Goal: Task Accomplishment & Management: Use online tool/utility

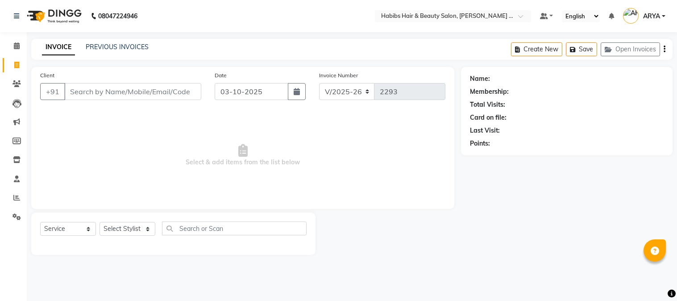
select select "5039"
select select "service"
click at [634, 47] on button "Open Invoices" at bounding box center [630, 49] width 59 height 14
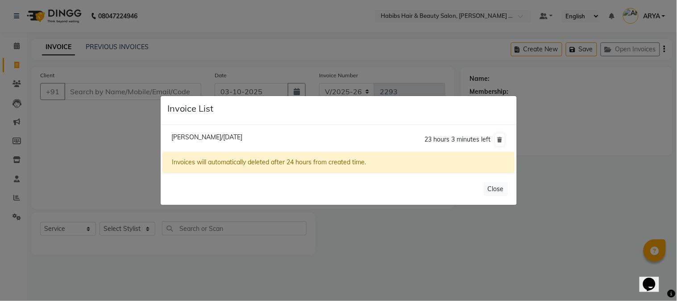
click at [242, 133] on span "Shoyeb Sheikh/03 October 2025" at bounding box center [206, 137] width 71 height 8
type input "87******22"
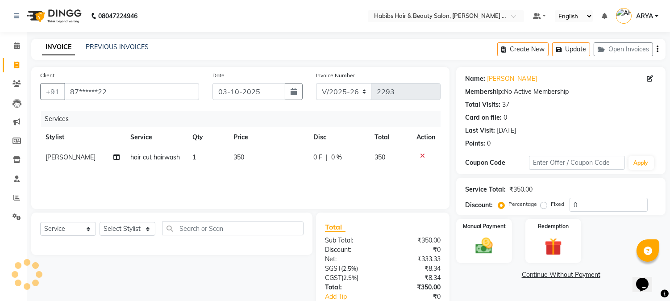
click at [424, 153] on icon at bounding box center [422, 156] width 5 height 6
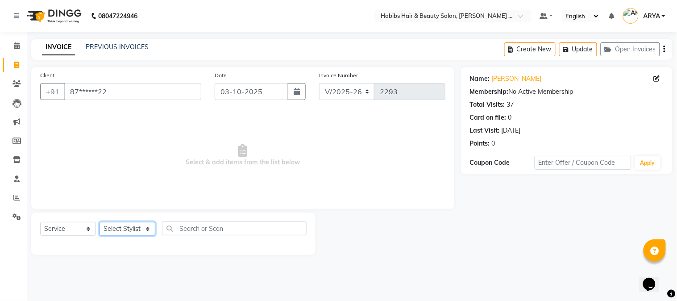
click at [118, 227] on select "Select Stylist Admin Amar Ashwini Darshan Ishwar Jagdish Pravin RASHMI Rasika S…" at bounding box center [128, 229] width 56 height 14
select select "32088"
click at [100, 222] on select "Select Stylist Admin Amar Ashwini Darshan Ishwar Jagdish Pravin RASHMI Rasika S…" at bounding box center [128, 229] width 56 height 14
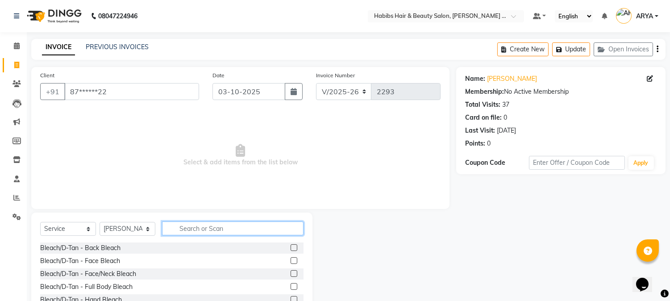
click at [192, 224] on input "text" at bounding box center [232, 228] width 141 height 14
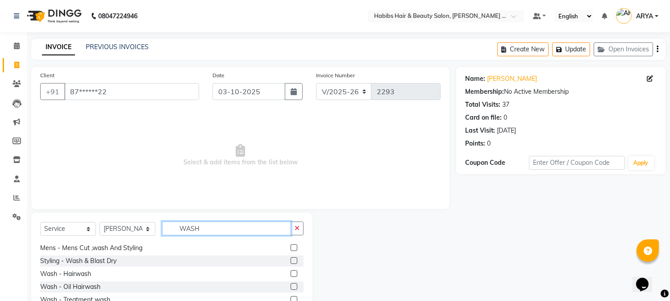
scroll to position [40, 0]
type input "WASH"
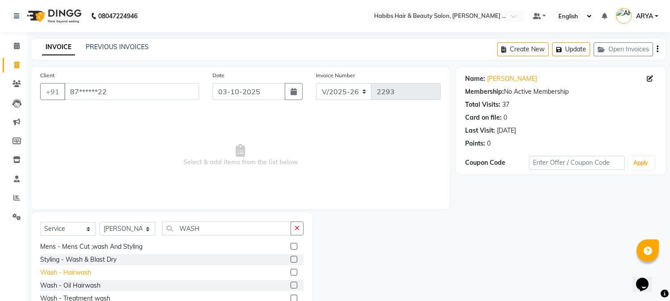
click at [85, 271] on div "Wash - Hairwash" at bounding box center [65, 272] width 51 height 9
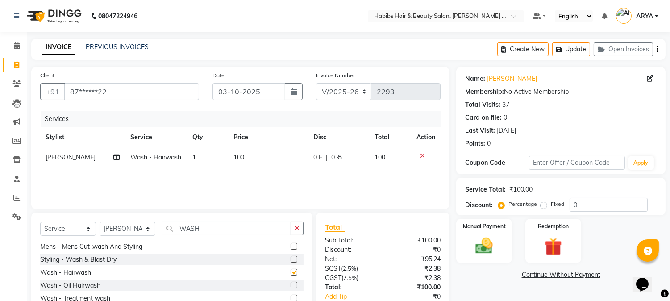
checkbox input "false"
click at [512, 242] on div "Manual Payment" at bounding box center [484, 241] width 58 height 46
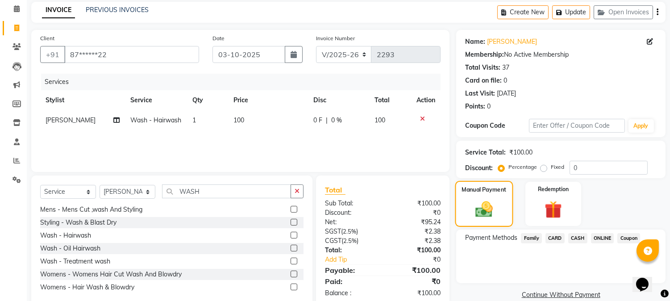
scroll to position [56, 0]
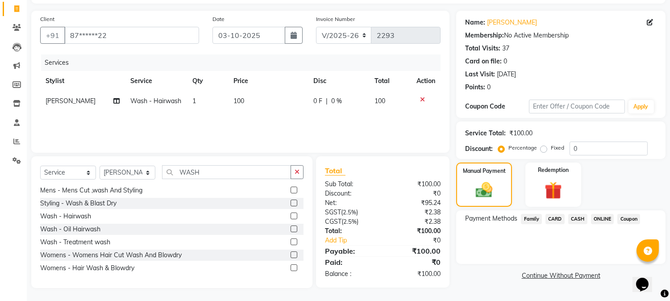
click at [602, 218] on span "ONLINE" at bounding box center [602, 219] width 23 height 10
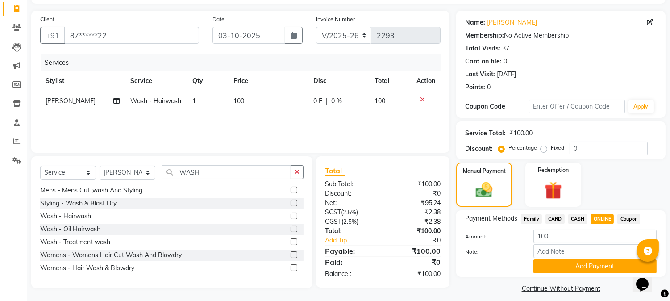
scroll to position [63, 0]
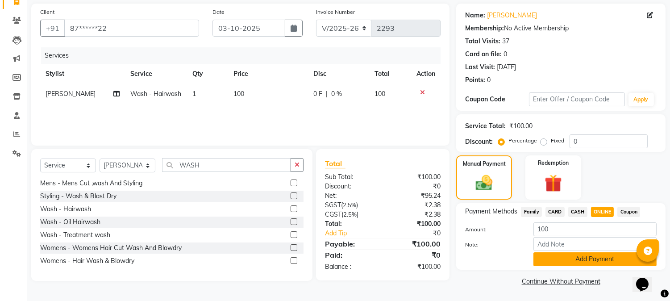
click at [592, 253] on button "Add Payment" at bounding box center [594, 259] width 123 height 14
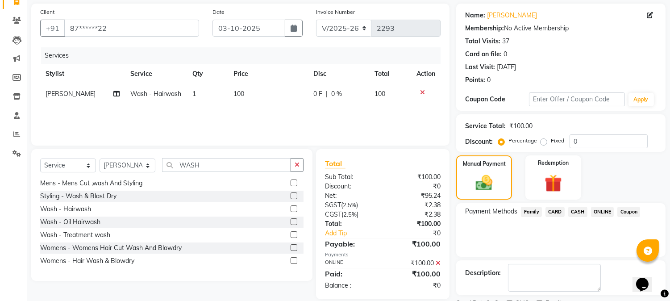
scroll to position [100, 0]
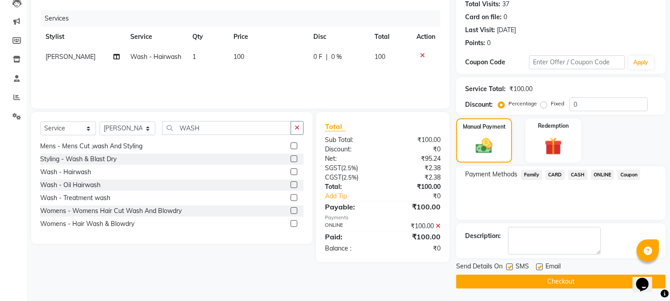
click at [560, 281] on button "Checkout" at bounding box center [560, 281] width 209 height 14
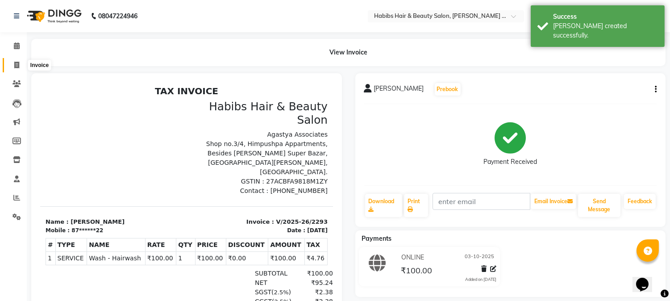
click at [17, 65] on icon at bounding box center [16, 65] width 5 height 7
select select "service"
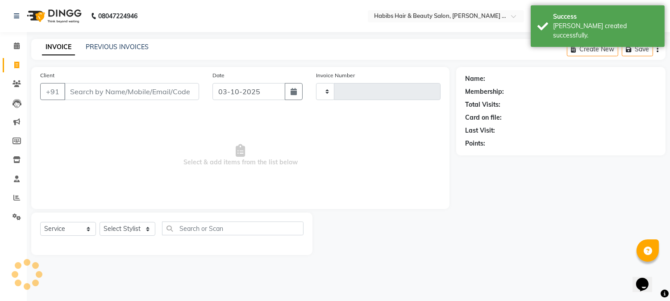
type input "2294"
select select "5039"
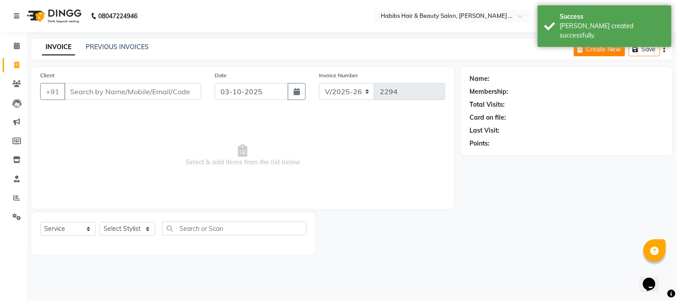
click at [607, 45] on button "Create New" at bounding box center [599, 49] width 51 height 14
select select "service"
type input "2294"
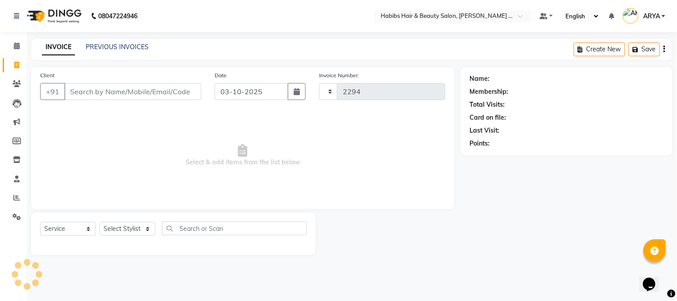
select select "5039"
click at [119, 93] on input "Client" at bounding box center [132, 91] width 137 height 17
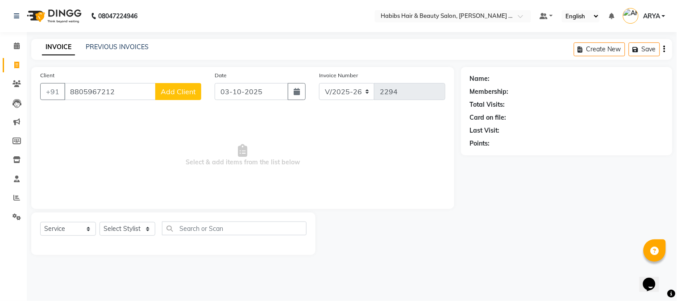
type input "8805967212"
click at [181, 90] on span "Add Client" at bounding box center [178, 91] width 35 height 9
select select "22"
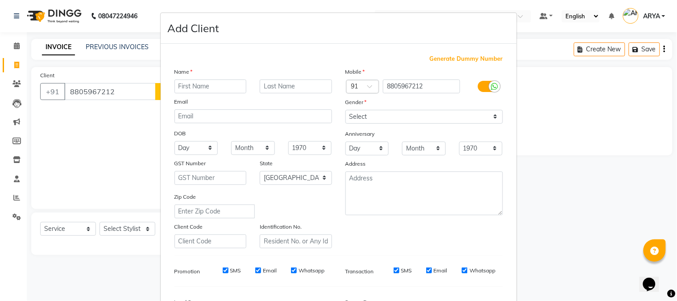
click at [203, 91] on input "text" at bounding box center [210, 86] width 72 height 14
type input "ANKUSH"
type input "BHURALE"
click at [359, 114] on select "Select Male Female Other Prefer Not To Say" at bounding box center [424, 117] width 158 height 14
select select "male"
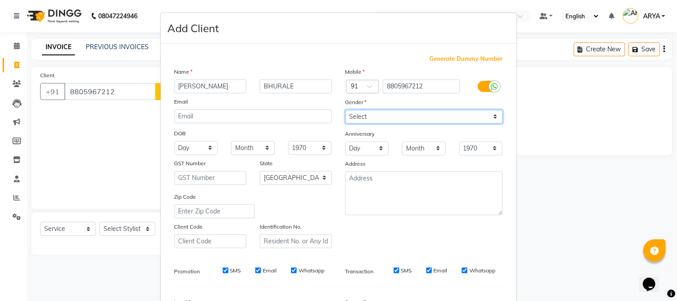
click at [345, 110] on select "Select Male Female Other Prefer Not To Say" at bounding box center [424, 117] width 158 height 14
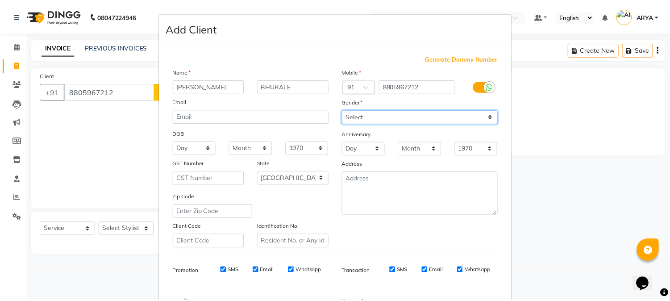
scroll to position [112, 0]
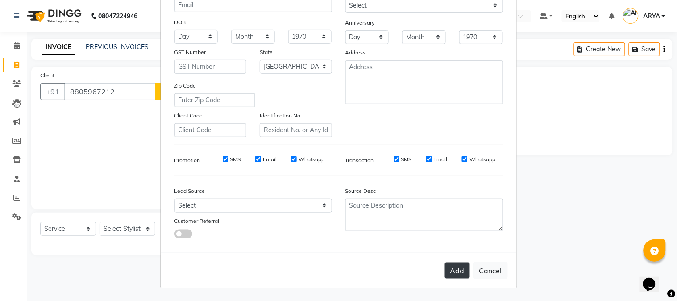
click at [451, 274] on button "Add" at bounding box center [457, 270] width 25 height 16
type input "88******12"
select select
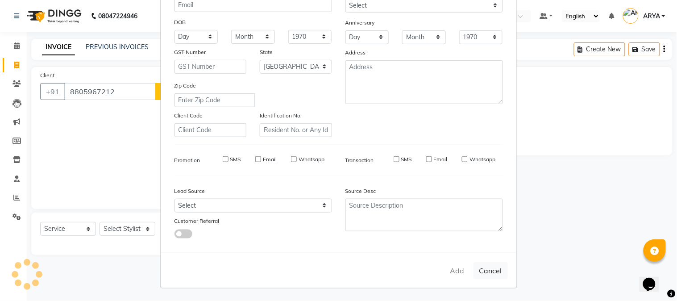
select select "null"
select select
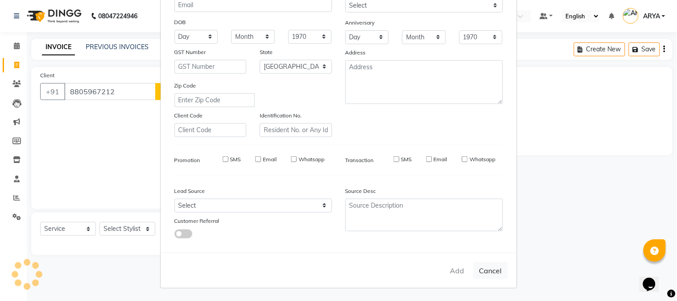
checkbox input "false"
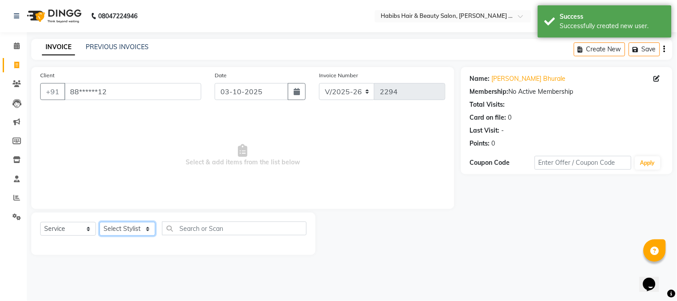
click at [134, 230] on select "Select Stylist Admin Amar Ashwini Darshan Ishwar Jagdish Pravin RASHMI Rasika S…" at bounding box center [128, 229] width 56 height 14
select select "90625"
click at [100, 222] on select "Select Stylist Admin Amar Ashwini Darshan Ishwar Jagdish Pravin RASHMI Rasika S…" at bounding box center [128, 229] width 56 height 14
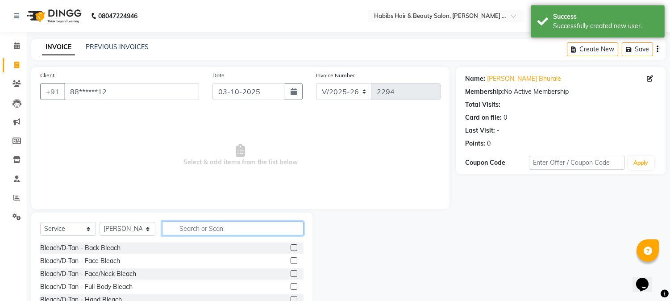
click at [195, 229] on input "text" at bounding box center [232, 228] width 141 height 14
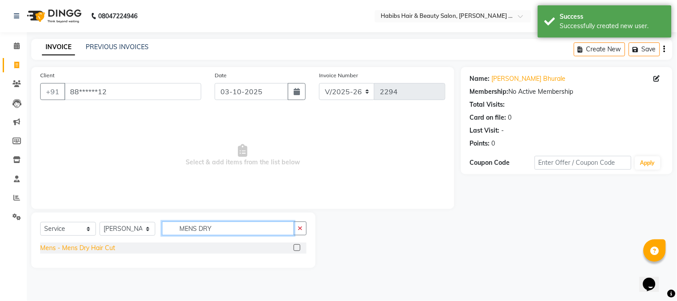
type input "MENS DRY"
click at [87, 246] on div "Mens - Mens Dry Hair Cut" at bounding box center [77, 247] width 75 height 9
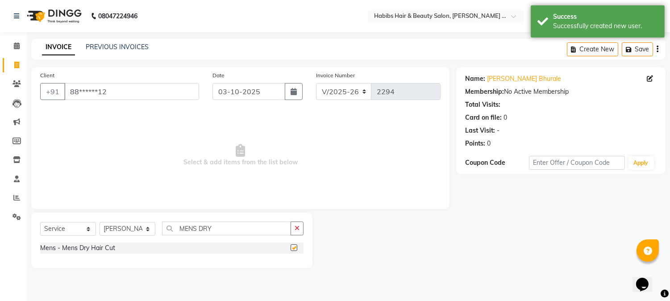
checkbox input "false"
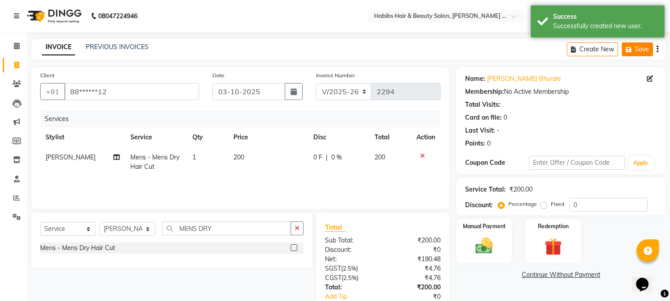
click at [648, 50] on button "Save" at bounding box center [637, 49] width 31 height 14
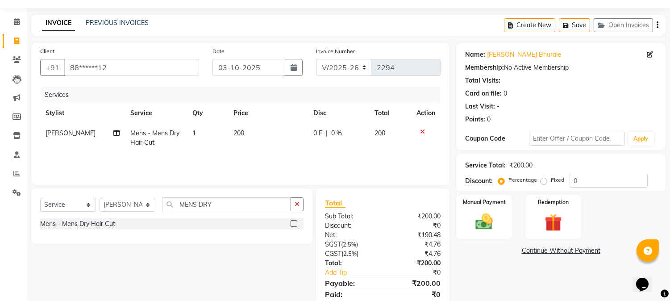
scroll to position [0, 0]
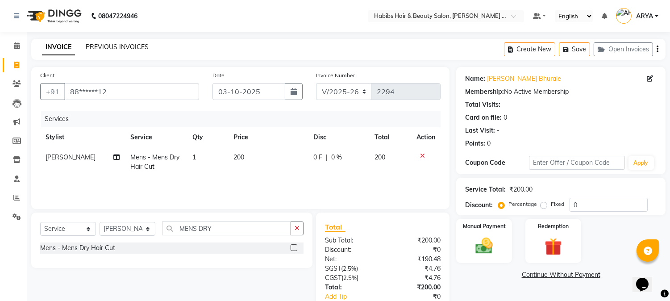
click at [116, 47] on link "PREVIOUS INVOICES" at bounding box center [117, 47] width 63 height 8
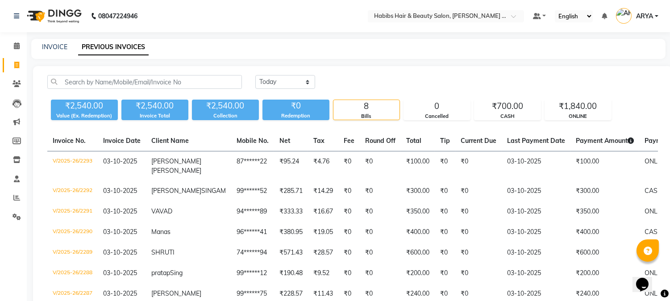
click at [62, 42] on div "INVOICE" at bounding box center [54, 46] width 25 height 9
click at [59, 46] on link "INVOICE" at bounding box center [54, 47] width 25 height 8
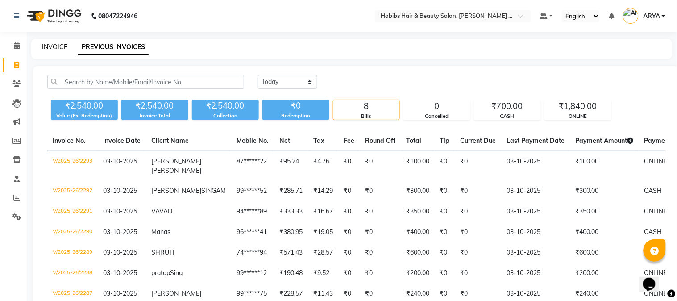
select select "5039"
select select "service"
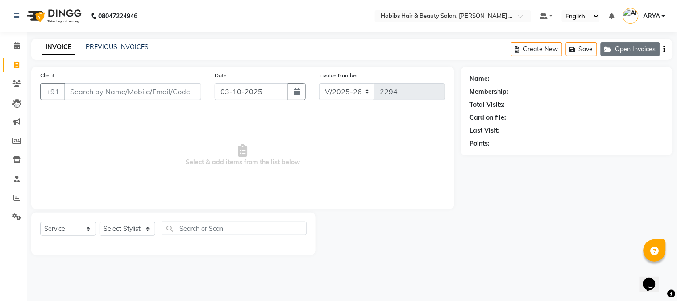
click at [621, 43] on button "Open Invoices" at bounding box center [630, 49] width 59 height 14
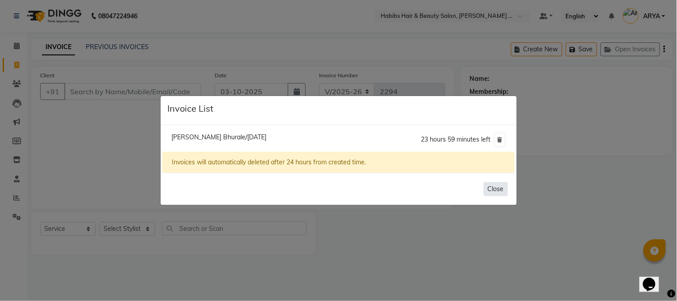
click at [493, 188] on button "Close" at bounding box center [496, 189] width 24 height 14
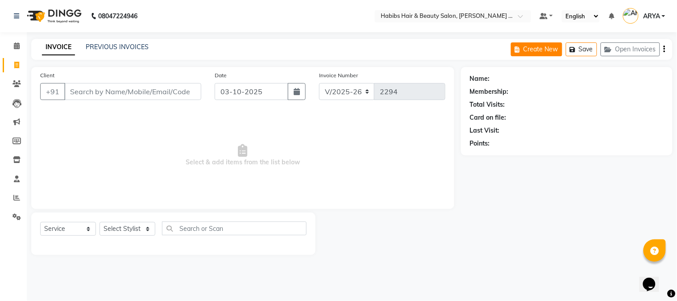
click at [549, 46] on button "Create New" at bounding box center [536, 49] width 51 height 14
select select "5039"
select select "service"
click at [167, 92] on input "Client" at bounding box center [132, 91] width 137 height 17
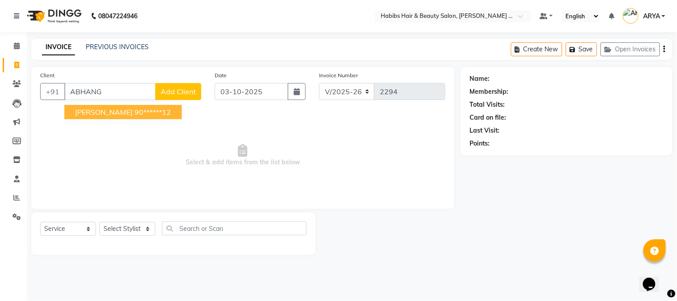
click at [163, 114] on ngb-highlight "90******12" at bounding box center [152, 112] width 37 height 9
type input "90******12"
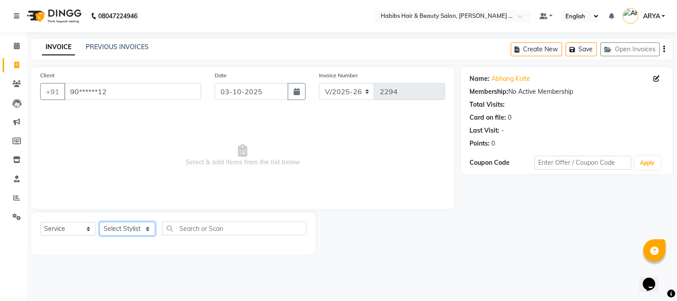
click at [132, 225] on select "Select Stylist Admin Amar Ashwini Darshan Ishwar Jagdish Pravin RASHMI Rasika S…" at bounding box center [128, 229] width 56 height 14
select select "90626"
click at [100, 222] on select "Select Stylist Admin Amar Ashwini Darshan Ishwar Jagdish Pravin RASHMI Rasika S…" at bounding box center [128, 229] width 56 height 14
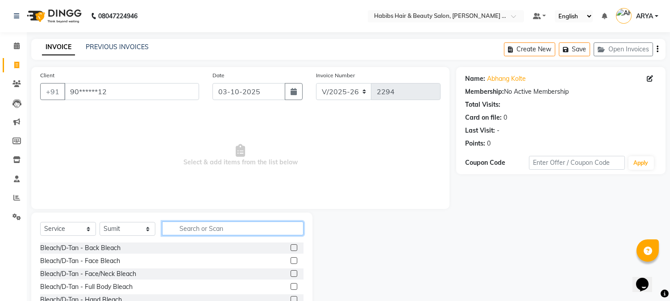
click at [176, 226] on input "text" at bounding box center [232, 228] width 141 height 14
type input "HAIR CUT"
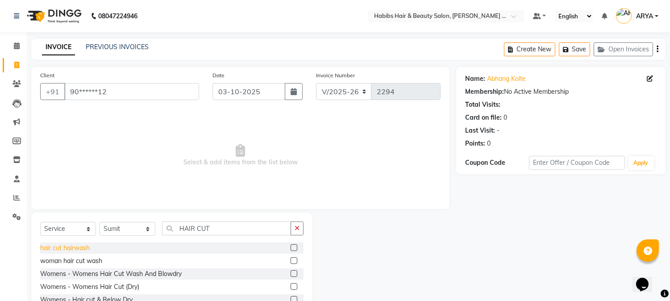
click at [80, 248] on div "hair cut hairwash" at bounding box center [65, 247] width 50 height 9
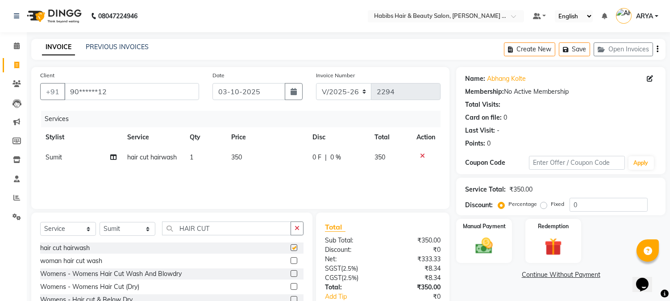
checkbox input "false"
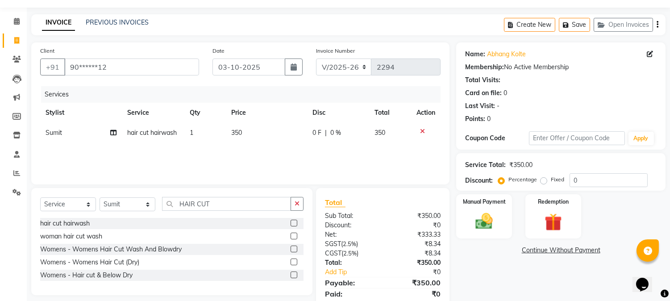
scroll to position [56, 0]
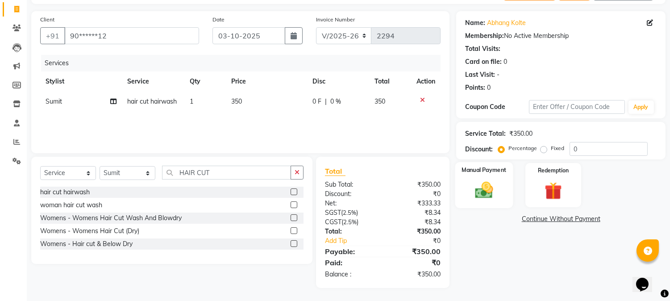
click at [479, 190] on img at bounding box center [483, 190] width 29 height 21
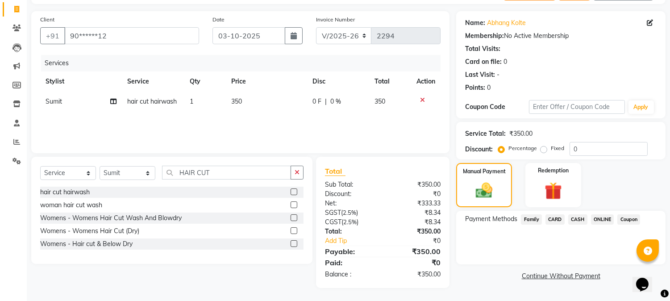
click at [597, 215] on span "ONLINE" at bounding box center [602, 219] width 23 height 10
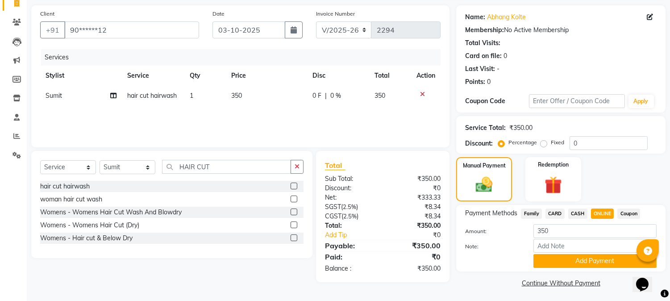
scroll to position [63, 0]
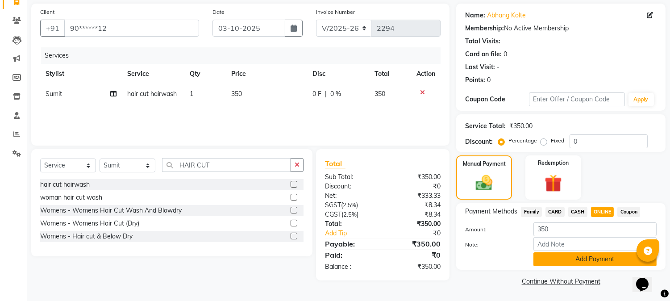
click at [610, 264] on button "Add Payment" at bounding box center [594, 259] width 123 height 14
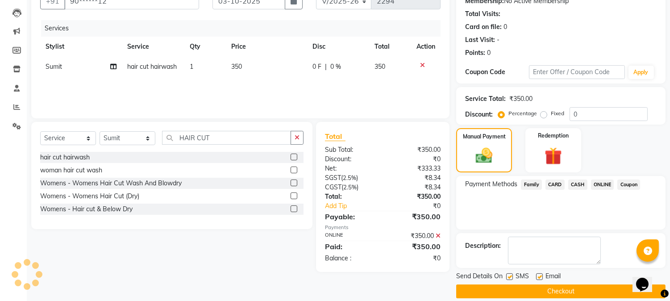
scroll to position [100, 0]
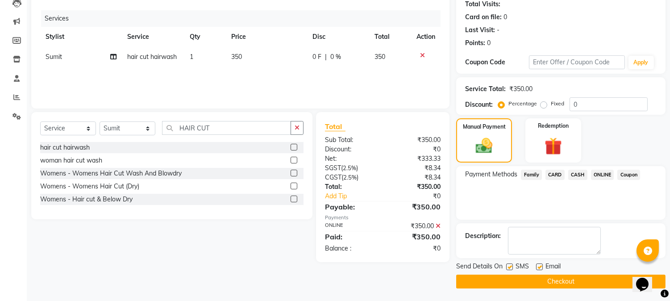
click at [560, 283] on button "Checkout" at bounding box center [560, 281] width 209 height 14
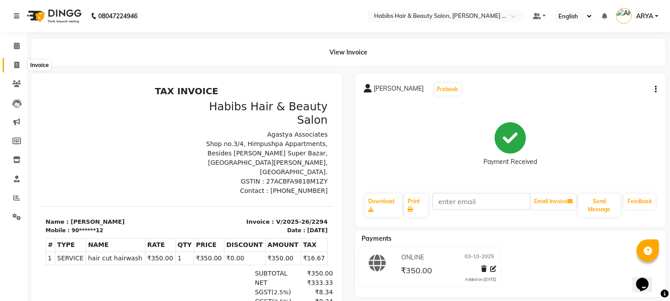
click at [18, 60] on span at bounding box center [17, 65] width 16 height 10
select select "service"
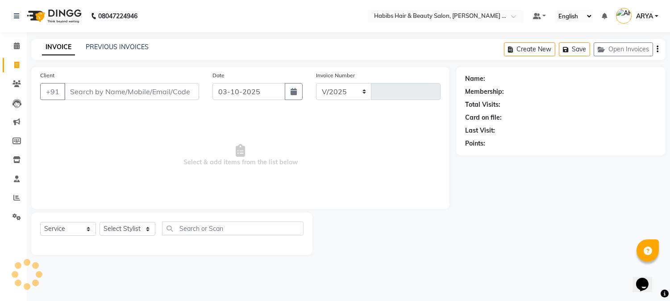
select select "5039"
type input "2295"
select select "5039"
select select "service"
click at [537, 43] on button "Create New" at bounding box center [536, 49] width 51 height 14
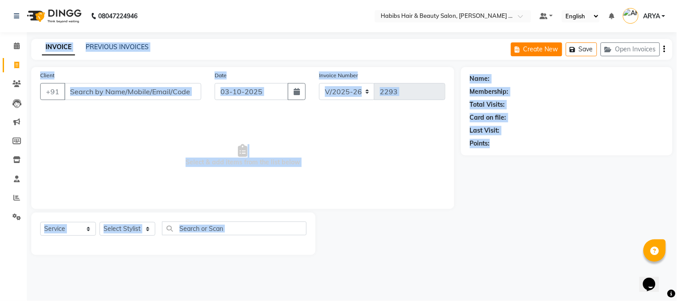
select select "service"
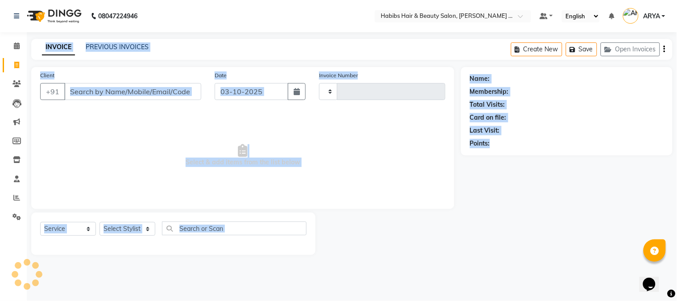
type input "2295"
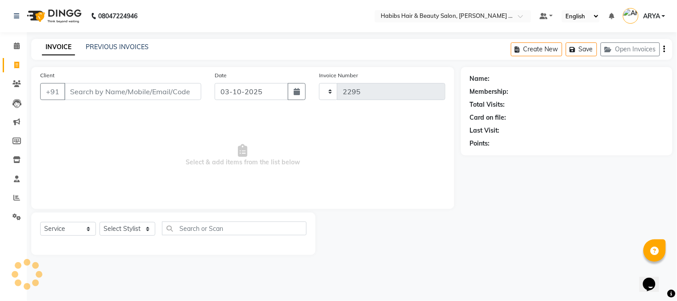
select select "5039"
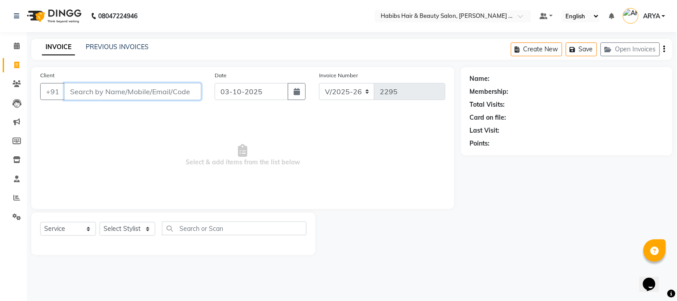
click at [173, 87] on input "Client" at bounding box center [132, 91] width 137 height 17
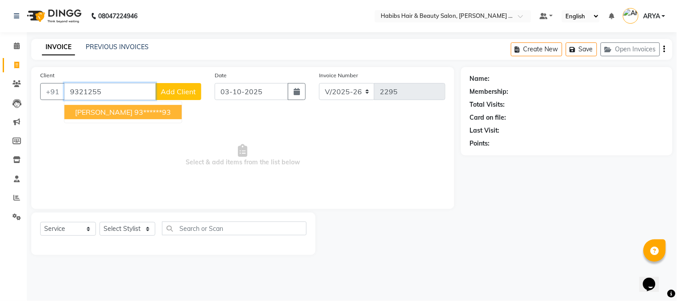
click at [134, 114] on ngb-highlight "93******93" at bounding box center [152, 112] width 37 height 9
type input "93******93"
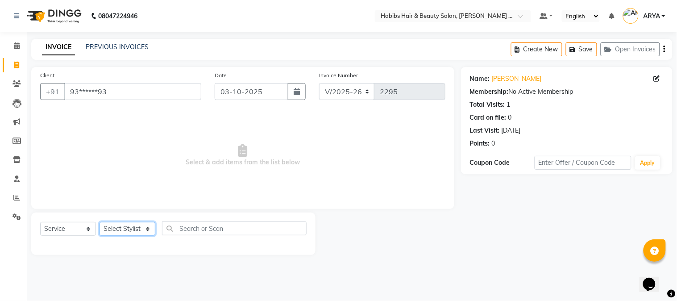
click at [129, 222] on select "Select Stylist Admin Amar Ashwini Darshan Ishwar Jagdish Pravin RASHMI Rasika S…" at bounding box center [128, 229] width 56 height 14
select select "90626"
click at [100, 222] on select "Select Stylist Admin Amar Ashwini Darshan Ishwar Jagdish Pravin RASHMI Rasika S…" at bounding box center [128, 229] width 56 height 14
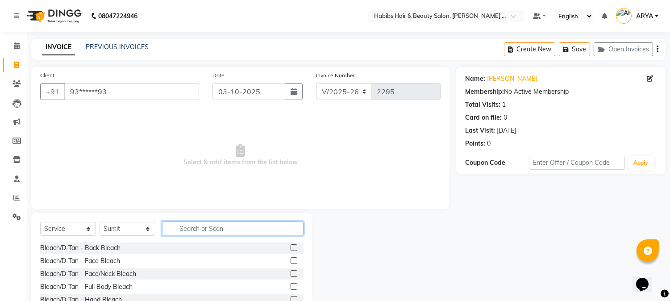
click at [213, 224] on input "text" at bounding box center [232, 228] width 141 height 14
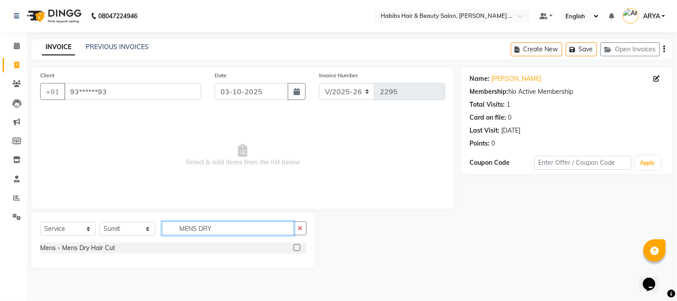
type input "MENS DRY"
click at [79, 253] on div "Mens - Mens Dry Hair Cut" at bounding box center [173, 247] width 266 height 11
click at [84, 248] on div "Mens - Mens Dry Hair Cut" at bounding box center [77, 247] width 75 height 9
checkbox input "false"
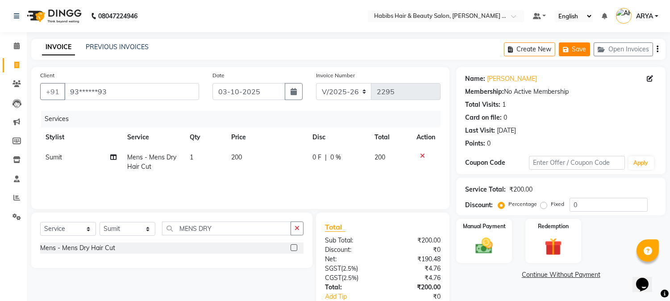
click at [577, 46] on button "Save" at bounding box center [574, 49] width 31 height 14
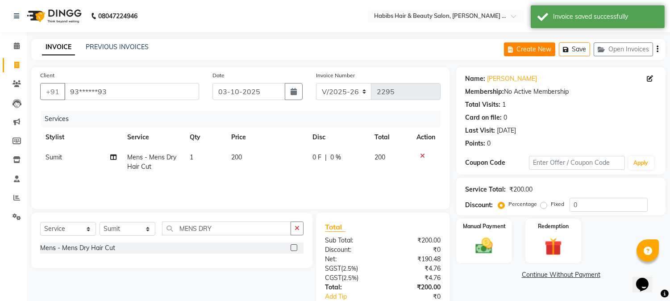
click at [533, 47] on button "Create New" at bounding box center [529, 49] width 51 height 14
select select "service"
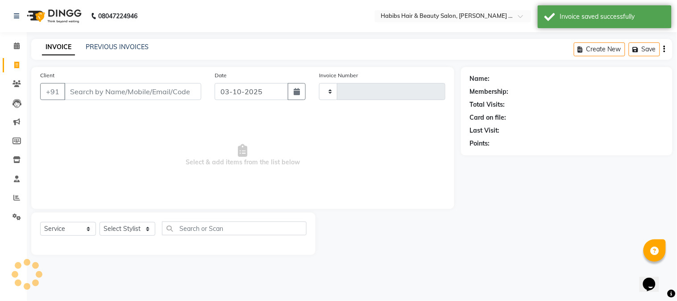
type input "2295"
select select "5039"
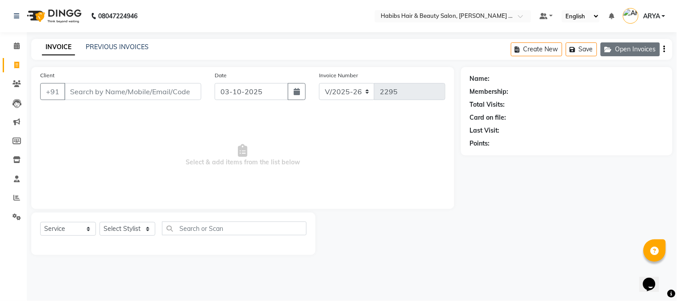
click at [625, 49] on button "Open Invoices" at bounding box center [630, 49] width 59 height 14
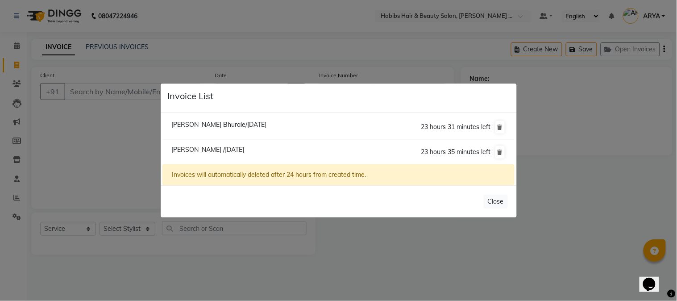
click at [218, 152] on span "Parimal /03 October 2025" at bounding box center [207, 149] width 73 height 8
type input "93******93"
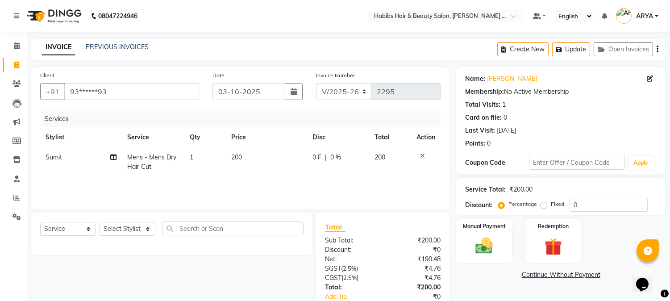
click at [420, 154] on icon at bounding box center [422, 156] width 5 height 6
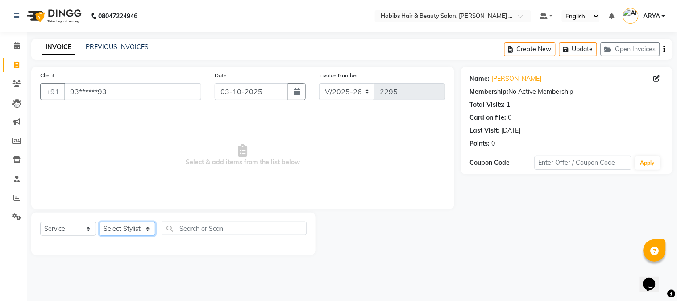
click at [108, 230] on select "Select Stylist Admin Amar Ashwini Darshan Ishwar Jagdish Pravin RASHMI Rasika S…" at bounding box center [128, 229] width 56 height 14
select select "90626"
click at [100, 222] on select "Select Stylist Admin Amar Ashwini Darshan Ishwar Jagdish Pravin RASHMI Rasika S…" at bounding box center [128, 229] width 56 height 14
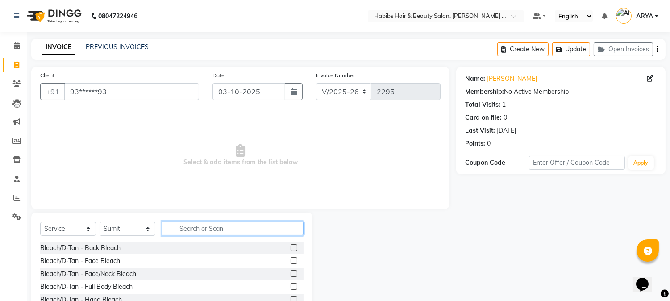
click at [208, 226] on input "text" at bounding box center [232, 228] width 141 height 14
type input "HAIR CUT"
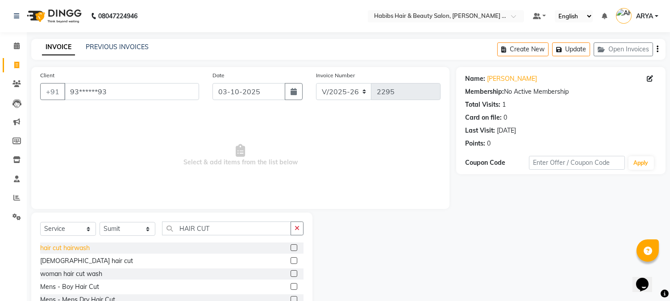
click at [85, 244] on div "hair cut hairwash" at bounding box center [65, 247] width 50 height 9
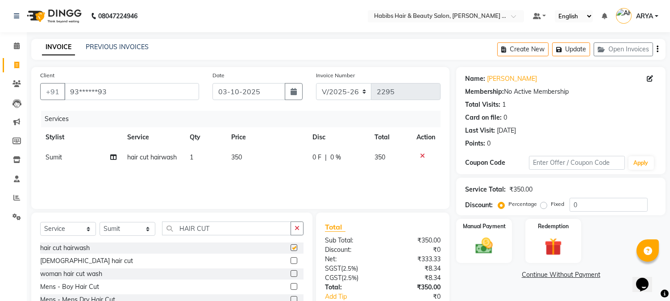
checkbox input "false"
click at [507, 244] on div "Manual Payment" at bounding box center [484, 241] width 58 height 46
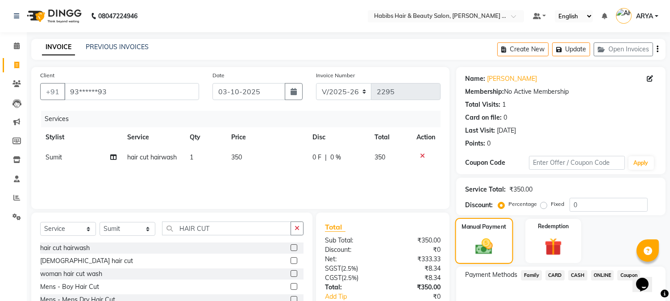
scroll to position [56, 0]
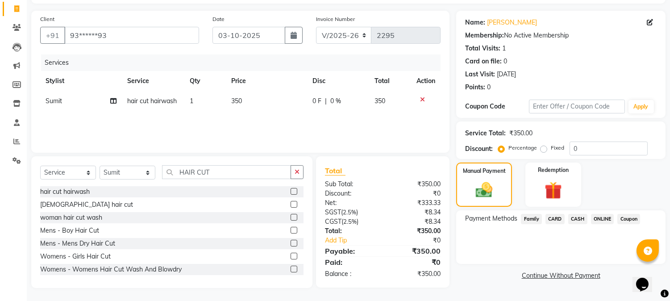
click at [606, 219] on span "ONLINE" at bounding box center [602, 219] width 23 height 10
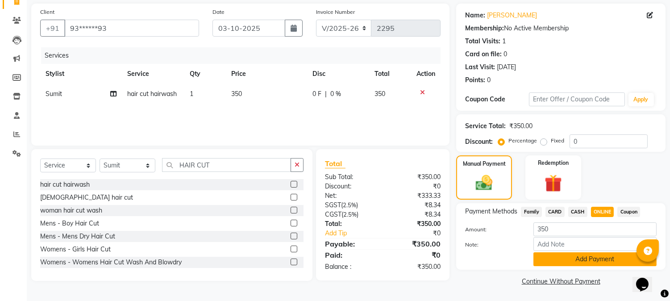
click at [595, 255] on button "Add Payment" at bounding box center [594, 259] width 123 height 14
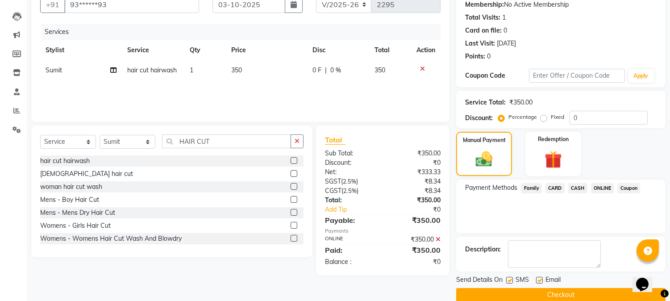
scroll to position [100, 0]
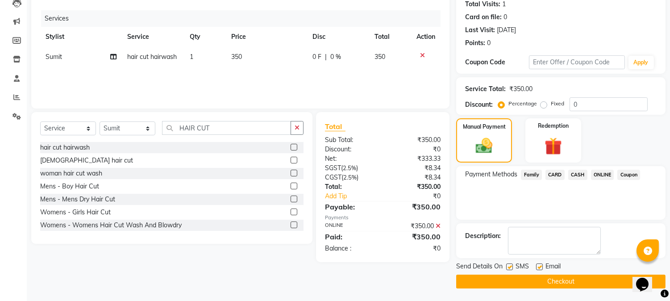
click at [560, 277] on button "Checkout" at bounding box center [560, 281] width 209 height 14
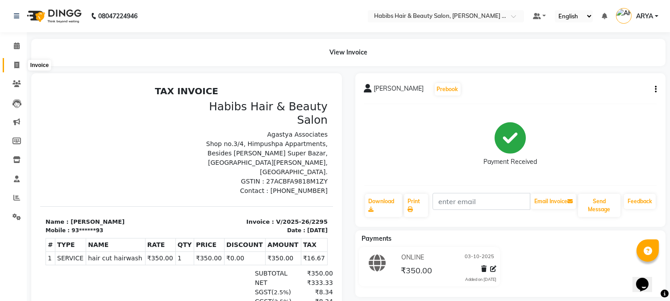
click at [12, 67] on span at bounding box center [17, 65] width 16 height 10
select select "service"
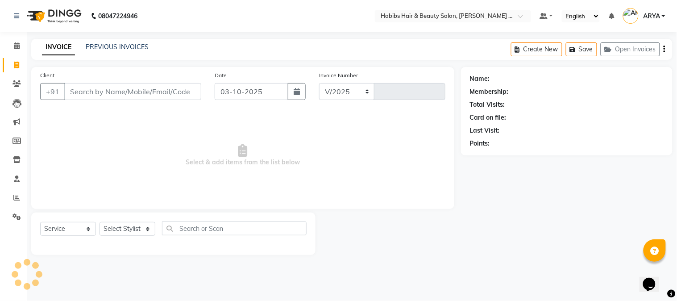
select select "5039"
type input "2296"
click at [617, 46] on button "Open Invoices" at bounding box center [630, 49] width 59 height 14
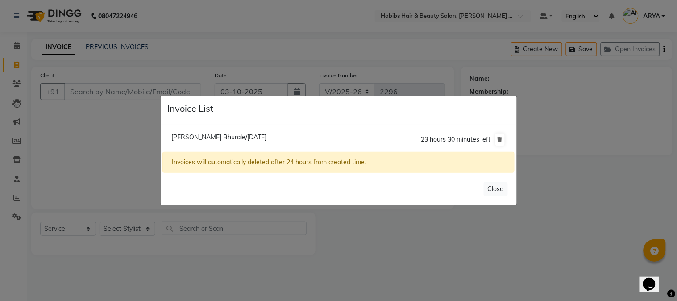
click at [237, 140] on span "Ankush Bhurale/03 October 2025" at bounding box center [218, 137] width 95 height 8
type input "88******12"
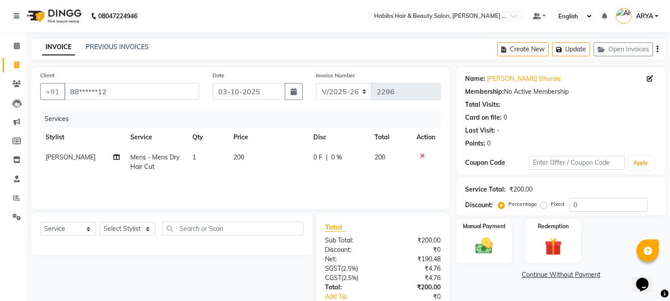
click at [423, 154] on icon at bounding box center [422, 156] width 5 height 6
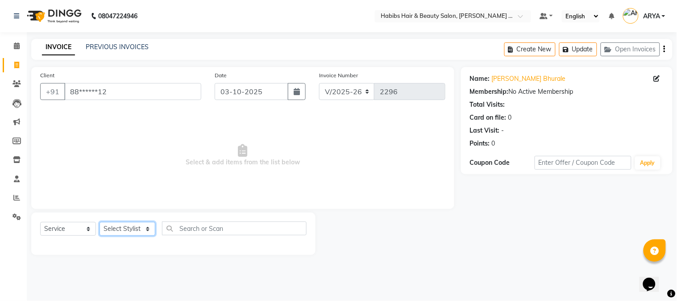
click at [137, 225] on select "Select Stylist Admin Amar Ashwini Darshan Ishwar Jagdish Pravin RASHMI Rasika S…" at bounding box center [128, 229] width 56 height 14
select select "90625"
click at [100, 222] on select "Select Stylist Admin Amar Ashwini Darshan Ishwar Jagdish Pravin RASHMI Rasika S…" at bounding box center [128, 229] width 56 height 14
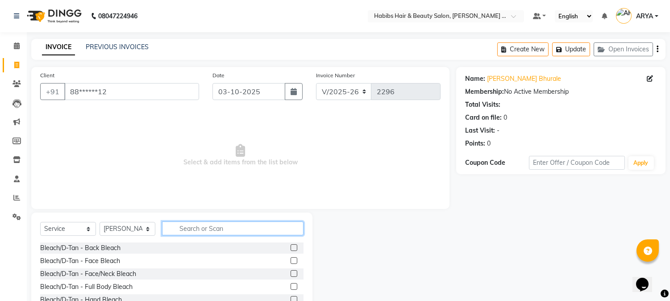
click at [225, 231] on input "text" at bounding box center [232, 228] width 141 height 14
type input "HAIR CUT"
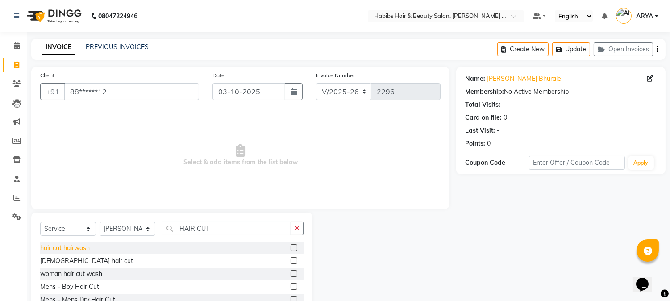
click at [76, 250] on div "hair cut hairwash" at bounding box center [65, 247] width 50 height 9
checkbox input "false"
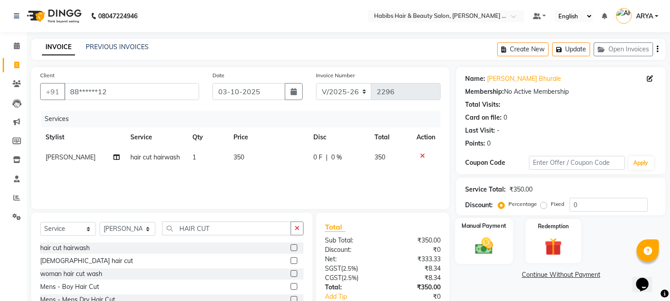
click at [498, 234] on div "Manual Payment" at bounding box center [484, 241] width 58 height 46
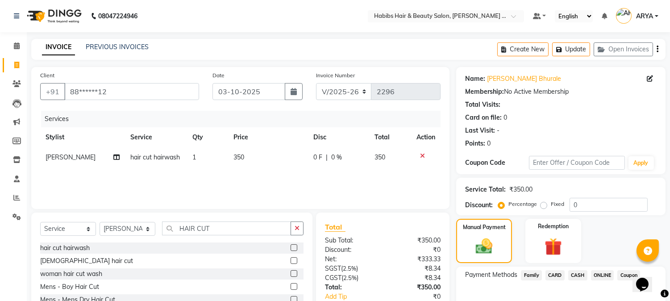
click at [494, 219] on div "Manual Payment" at bounding box center [484, 241] width 56 height 44
click at [554, 274] on span "CARD" at bounding box center [554, 275] width 19 height 10
click at [573, 274] on span "CASH" at bounding box center [577, 275] width 19 height 10
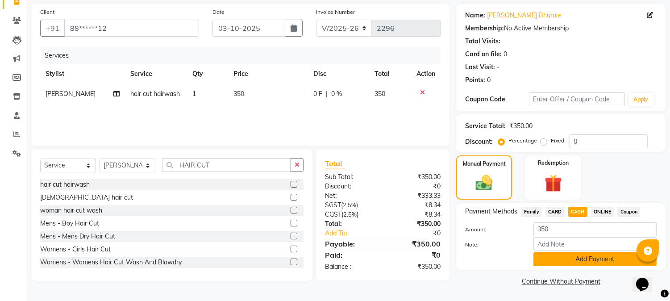
click at [577, 264] on button "Add Payment" at bounding box center [594, 259] width 123 height 14
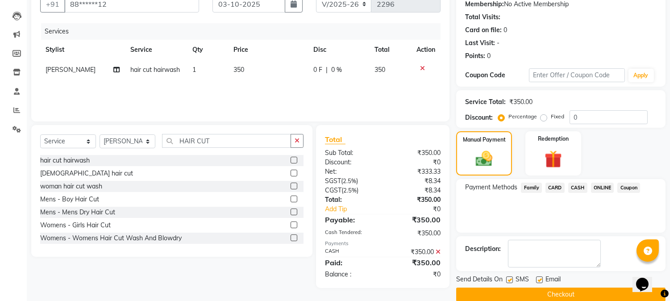
scroll to position [100, 0]
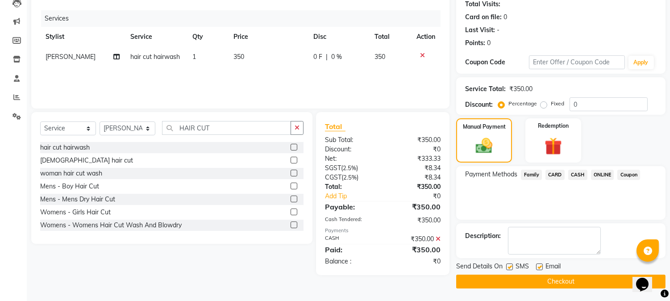
click at [567, 282] on button "Checkout" at bounding box center [560, 281] width 209 height 14
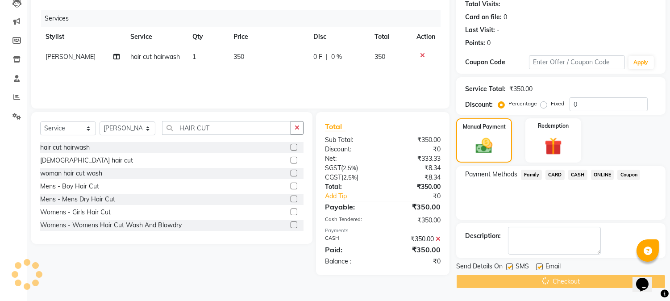
scroll to position [79, 0]
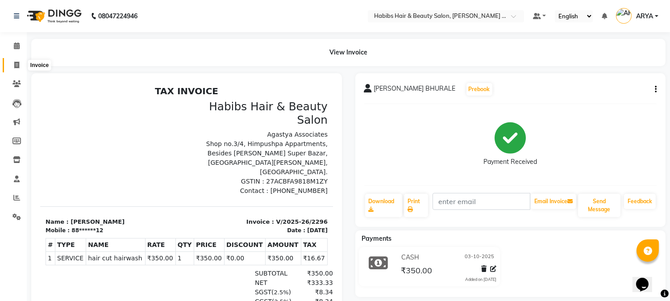
click at [19, 61] on span at bounding box center [17, 65] width 16 height 10
select select "service"
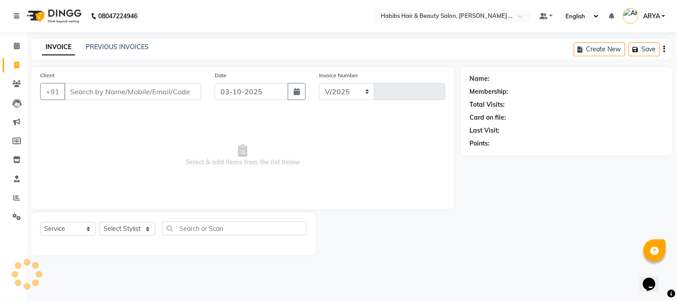
select select "5039"
type input "2297"
click at [121, 96] on input "Client" at bounding box center [132, 91] width 137 height 17
click at [122, 91] on input "Client" at bounding box center [132, 91] width 137 height 17
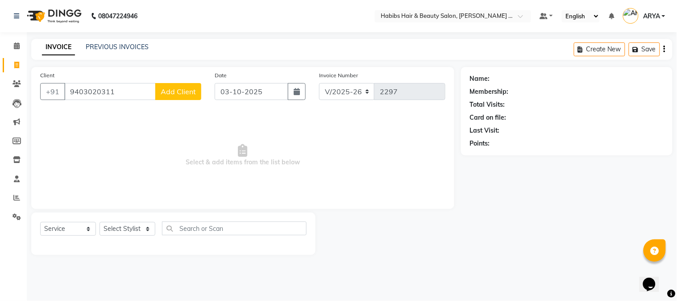
type input "9403020311"
click at [180, 88] on span "Add Client" at bounding box center [178, 91] width 35 height 9
select select "22"
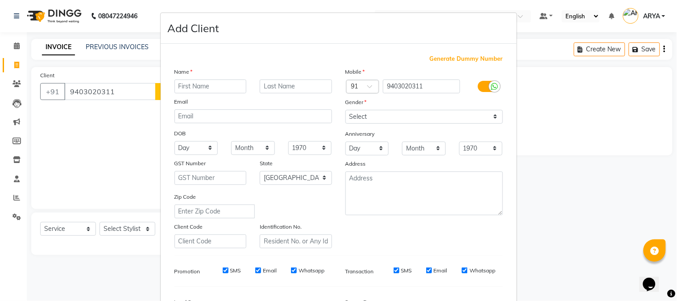
click at [211, 89] on input "text" at bounding box center [210, 86] width 72 height 14
type input "RASHMI"
click at [263, 83] on input "text" at bounding box center [296, 86] width 72 height 14
click at [371, 120] on select "Select Male Female Other Prefer Not To Say" at bounding box center [424, 117] width 158 height 14
select select "female"
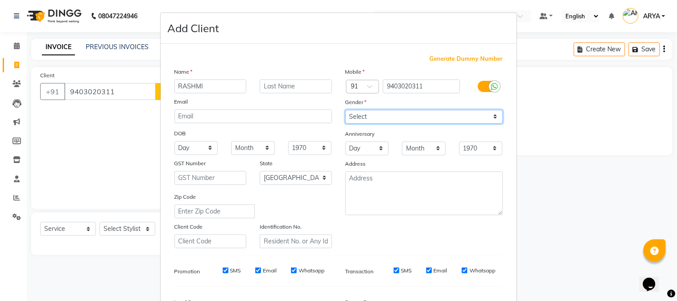
click at [345, 110] on select "Select Male Female Other Prefer Not To Say" at bounding box center [424, 117] width 158 height 14
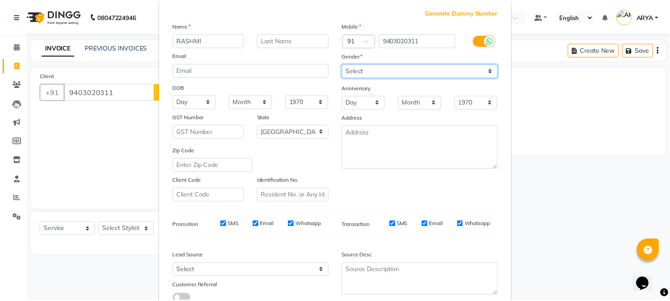
scroll to position [112, 0]
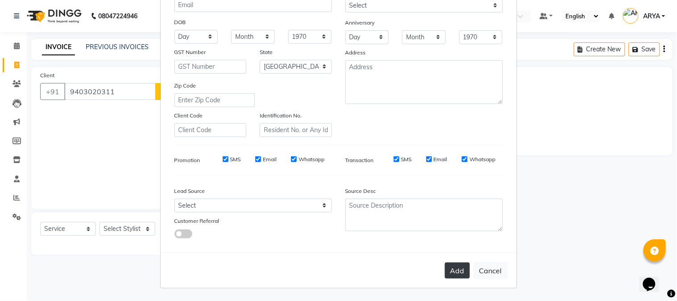
click at [454, 274] on button "Add" at bounding box center [457, 270] width 25 height 16
type input "94******11"
select select
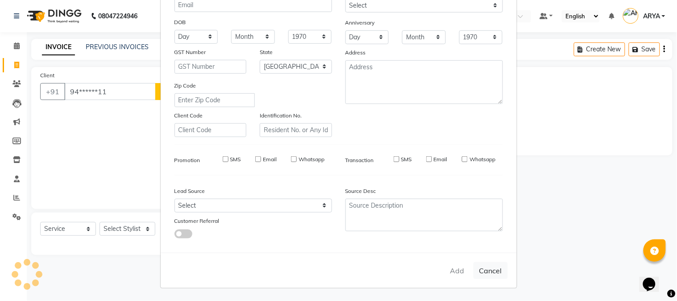
select select "null"
select select
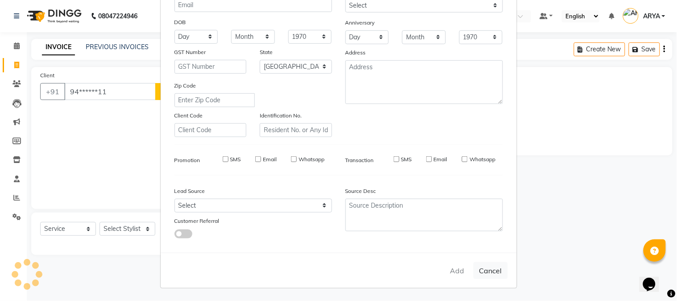
checkbox input "false"
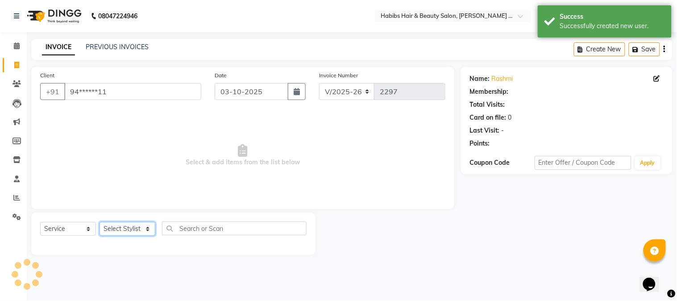
click at [123, 232] on select "Select Stylist Admin Amar Ashwini Darshan Ishwar Jagdish Pravin RASHMI Rasika S…" at bounding box center [128, 229] width 56 height 14
select select "90624"
click at [100, 222] on select "Select Stylist Admin Amar Ashwini Darshan Ishwar Jagdish Pravin RASHMI Rasika S…" at bounding box center [128, 229] width 56 height 14
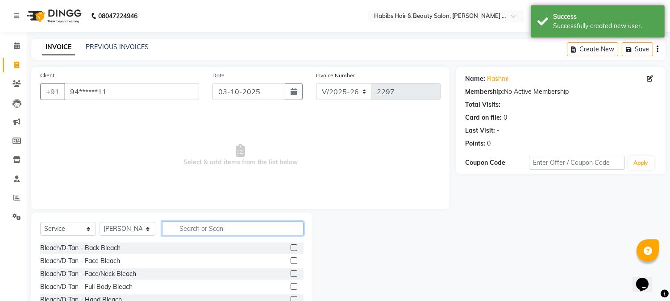
click at [255, 224] on input "text" at bounding box center [232, 228] width 141 height 14
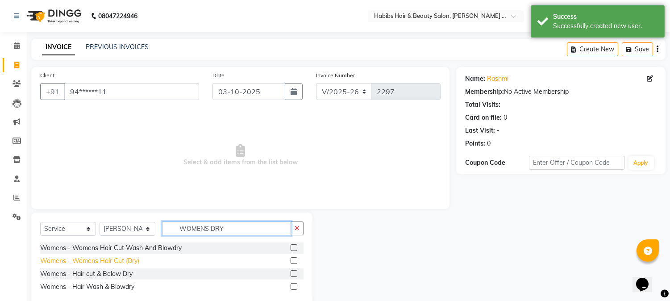
type input "WOMENS DRY"
click at [120, 262] on div "Womens - Womens Hair Cut (Dry)" at bounding box center [89, 260] width 99 height 9
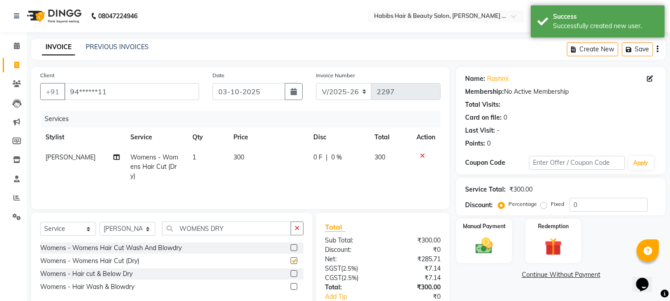
checkbox input "false"
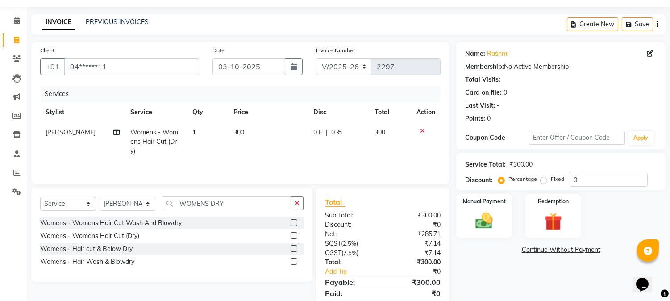
scroll to position [56, 0]
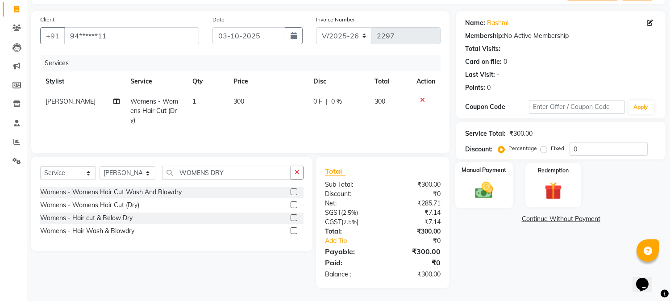
click at [472, 183] on img at bounding box center [483, 190] width 29 height 21
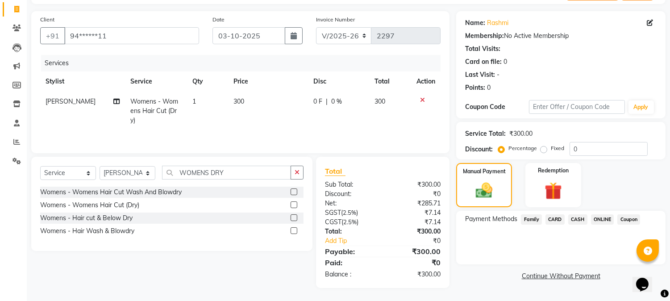
click at [595, 221] on span "ONLINE" at bounding box center [602, 219] width 23 height 10
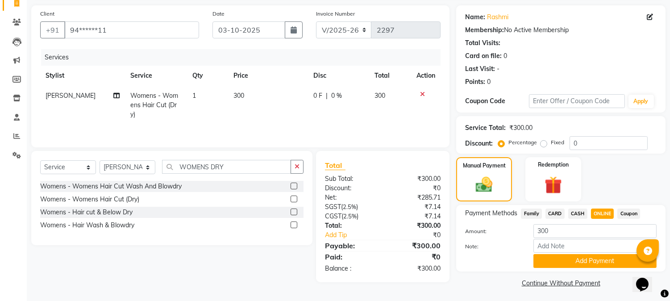
scroll to position [63, 0]
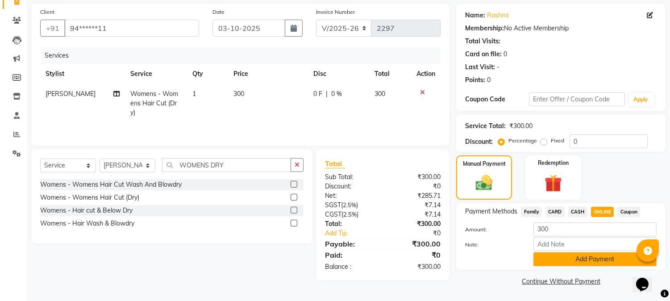
click at [607, 263] on button "Add Payment" at bounding box center [594, 259] width 123 height 14
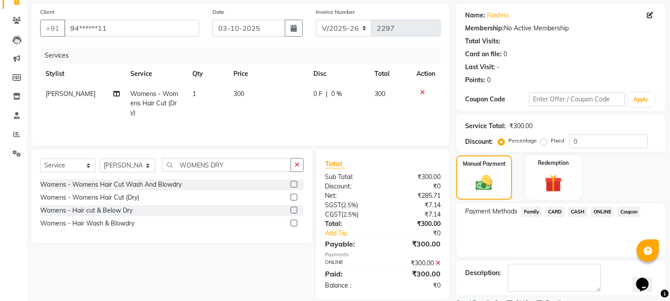
scroll to position [100, 0]
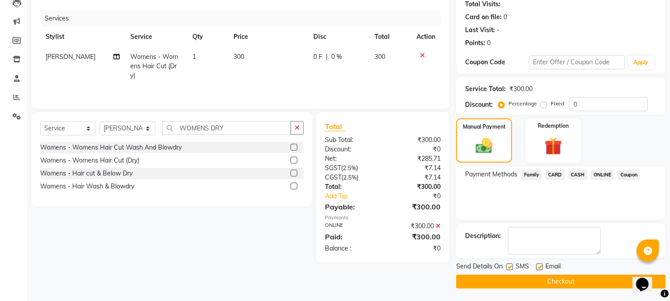
click at [572, 283] on button "Checkout" at bounding box center [560, 281] width 209 height 14
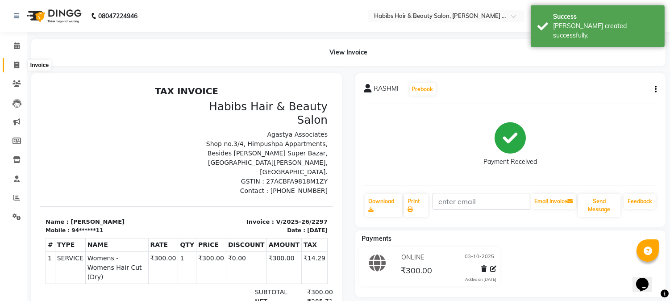
click at [18, 61] on span at bounding box center [17, 65] width 16 height 10
select select "service"
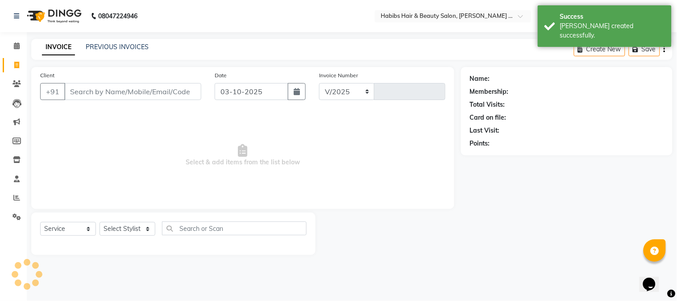
select select "5039"
type input "2298"
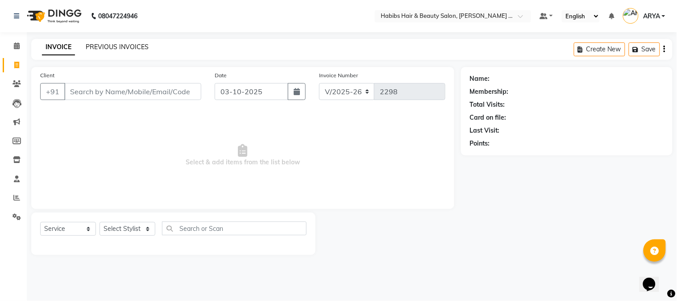
click at [122, 43] on link "PREVIOUS INVOICES" at bounding box center [117, 47] width 63 height 8
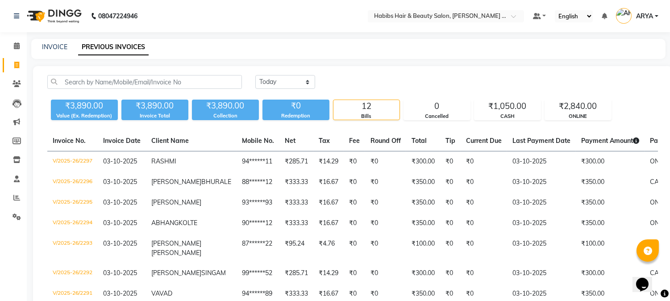
click at [59, 51] on div "INVOICE" at bounding box center [54, 46] width 25 height 9
click at [62, 47] on link "INVOICE" at bounding box center [54, 47] width 25 height 8
select select "5039"
select select "service"
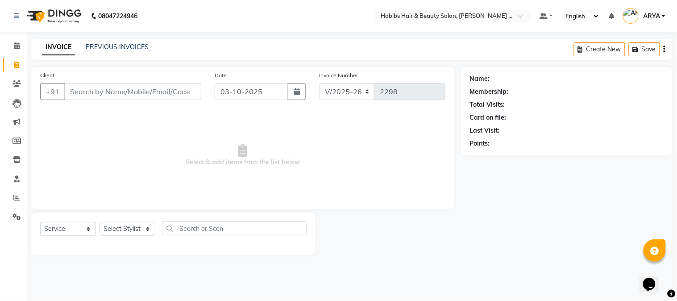
click at [160, 92] on input "Client" at bounding box center [132, 91] width 137 height 17
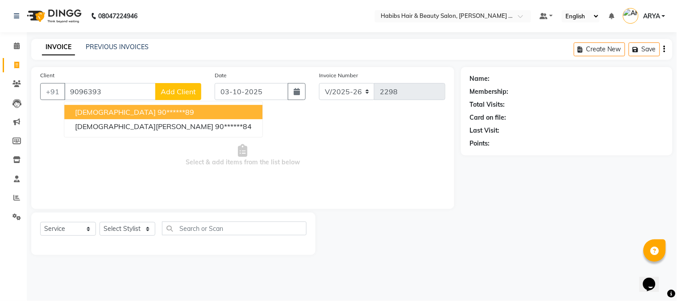
click at [149, 113] on button "Vaishnavi 90******89" at bounding box center [163, 112] width 198 height 14
type input "90******89"
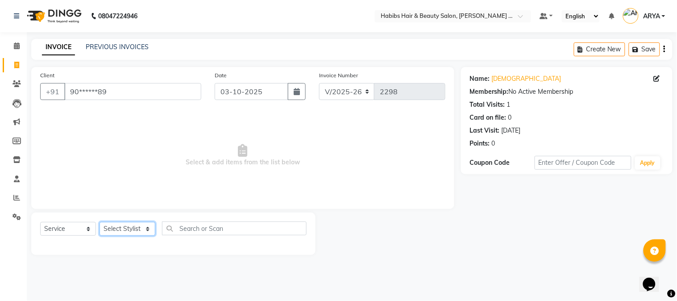
click at [137, 232] on select "Select Stylist Admin Amar Ashwini Darshan Ishwar Jagdish Pravin RASHMI Rasika S…" at bounding box center [128, 229] width 56 height 14
select select "90624"
click at [100, 222] on select "Select Stylist Admin Amar Ashwini Darshan Ishwar Jagdish Pravin RASHMI Rasika S…" at bounding box center [128, 229] width 56 height 14
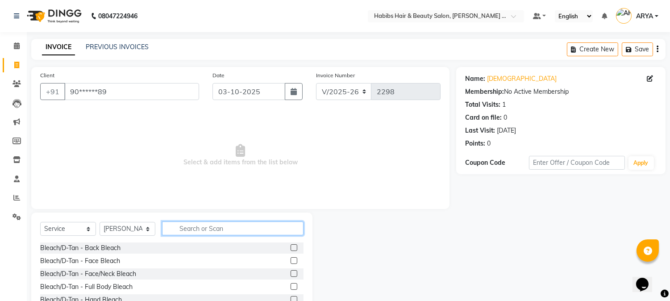
click at [196, 230] on input "text" at bounding box center [232, 228] width 141 height 14
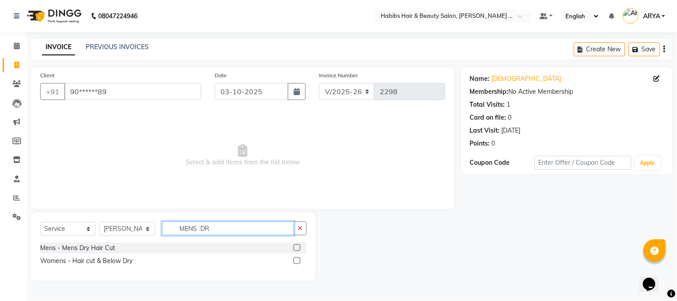
type input "MENS DRY"
drag, startPoint x: 222, startPoint y: 229, endPoint x: 181, endPoint y: 227, distance: 41.1
click at [181, 227] on input "MENS DRY" at bounding box center [228, 228] width 132 height 14
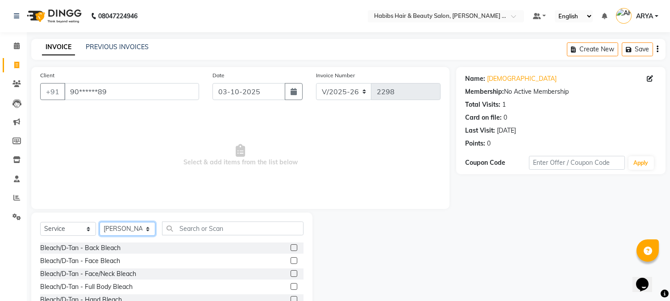
click at [134, 226] on select "Select Stylist Admin Amar Ashwini Darshan Ishwar Jagdish Pravin RASHMI Rasika S…" at bounding box center [128, 229] width 56 height 14
select select "73952"
click at [100, 222] on select "Select Stylist Admin Amar Ashwini Darshan Ishwar Jagdish Pravin RASHMI Rasika S…" at bounding box center [128, 229] width 56 height 14
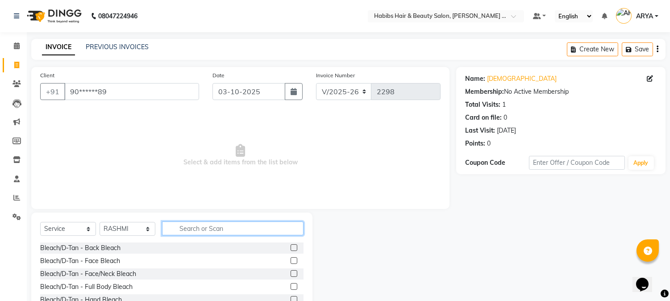
click at [198, 226] on input "text" at bounding box center [232, 228] width 141 height 14
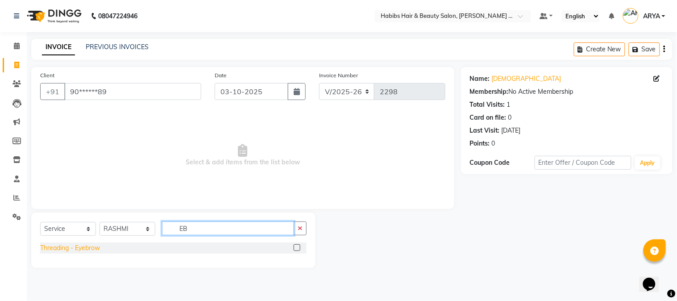
type input "EB"
click at [83, 247] on div "Threading - Eyebrow" at bounding box center [70, 247] width 60 height 9
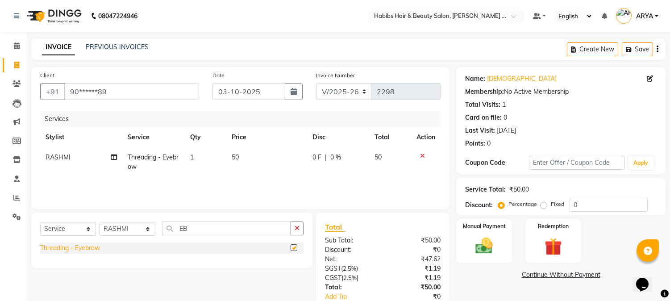
checkbox input "false"
click at [194, 155] on td "1" at bounding box center [205, 161] width 41 height 29
select select "73952"
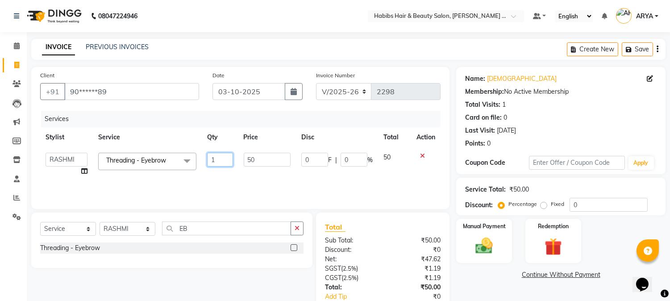
drag, startPoint x: 218, startPoint y: 157, endPoint x: 181, endPoint y: 165, distance: 37.9
click at [181, 165] on tr "Admin Amar Ashwini Darshan Ishwar Jagdish Pravin RASHMI Rasika Sumit Swapnil Th…" at bounding box center [240, 164] width 400 height 34
type input "2"
click at [637, 50] on button "Save" at bounding box center [637, 49] width 31 height 14
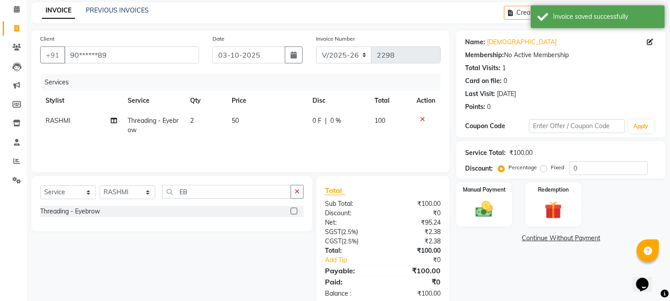
scroll to position [56, 0]
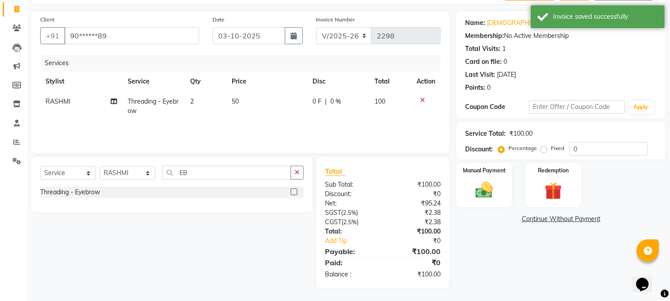
click at [491, 255] on div "Name: Vaishnavi Membership: No Active Membership Total Visits: 1 Card on file: …" at bounding box center [564, 149] width 216 height 277
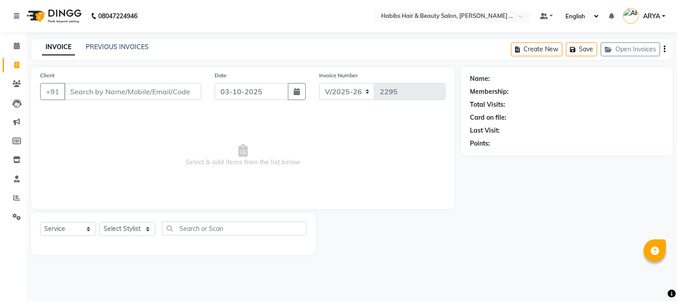
select select "5039"
select select "service"
click at [21, 79] on span at bounding box center [17, 84] width 16 height 10
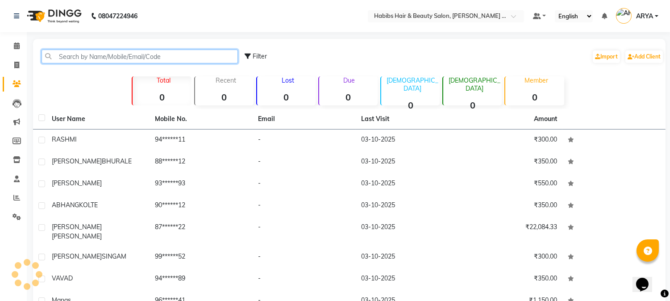
click at [130, 56] on input "text" at bounding box center [139, 57] width 196 height 14
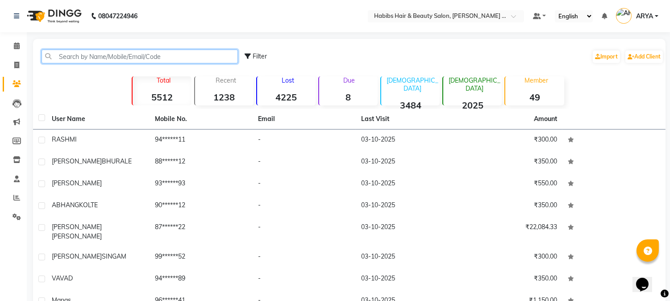
paste input "919975021299"
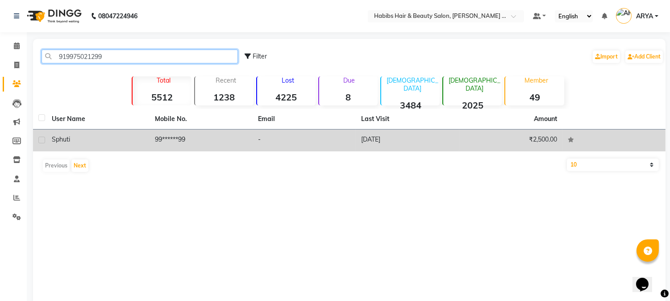
type input "919975021299"
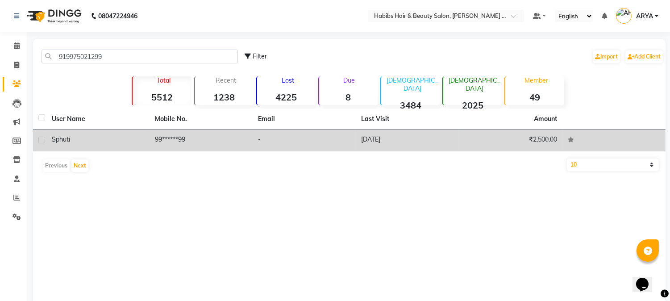
click at [100, 135] on div "sphuti" at bounding box center [98, 139] width 92 height 9
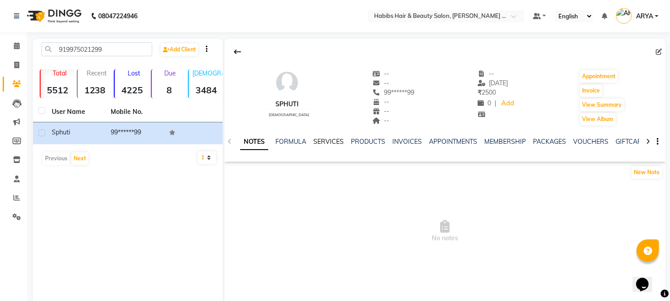
click at [340, 141] on link "SERVICES" at bounding box center [328, 141] width 30 height 8
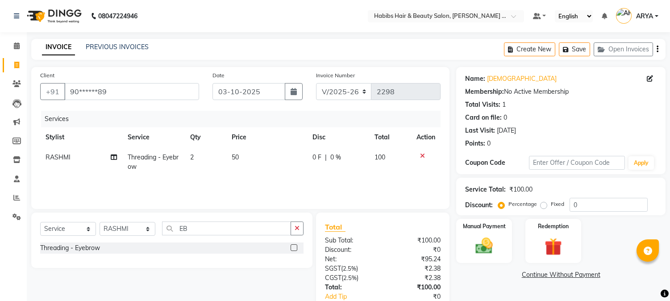
select select "5039"
select select "service"
select select "73952"
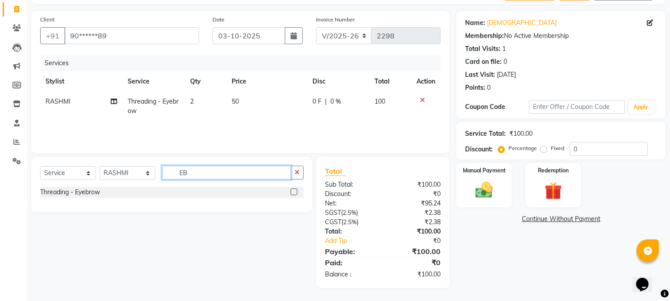
drag, startPoint x: 192, startPoint y: 171, endPoint x: 162, endPoint y: 170, distance: 29.9
click at [162, 170] on input "EB" at bounding box center [226, 173] width 129 height 14
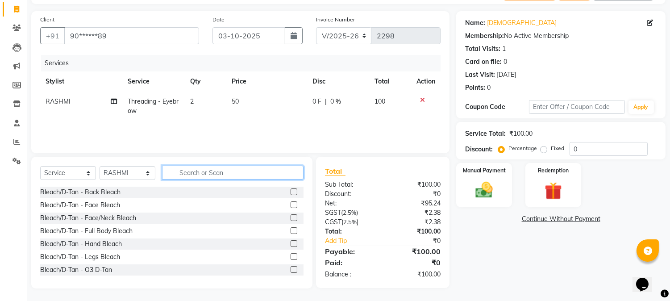
click at [179, 170] on input "text" at bounding box center [232, 173] width 141 height 14
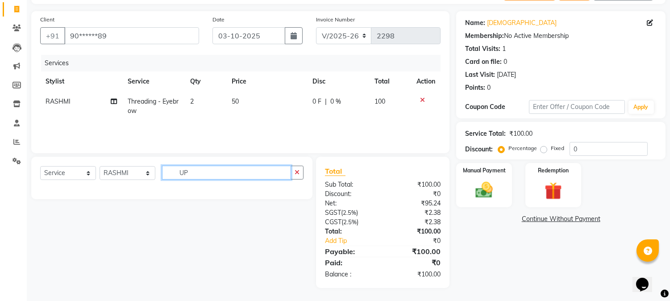
type input "U"
type input "UPPER"
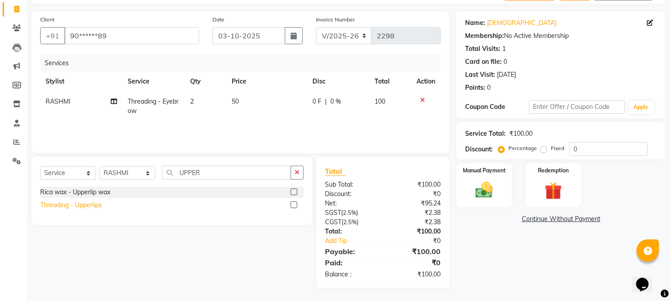
click at [95, 202] on div "Threading - Upperlips" at bounding box center [71, 204] width 62 height 9
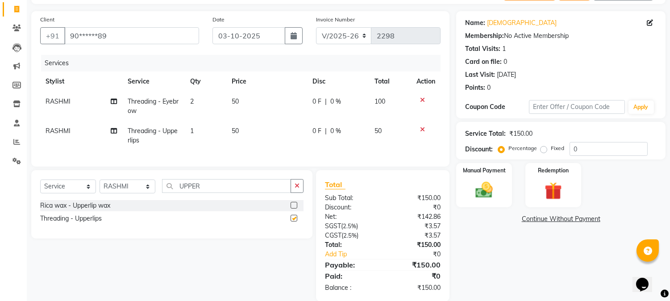
checkbox input "false"
drag, startPoint x: 203, startPoint y: 194, endPoint x: 153, endPoint y: 203, distance: 50.8
click at [153, 200] on div "Select Service Product Membership Package Voucher Prepaid Gift Card Select Styl…" at bounding box center [171, 189] width 263 height 21
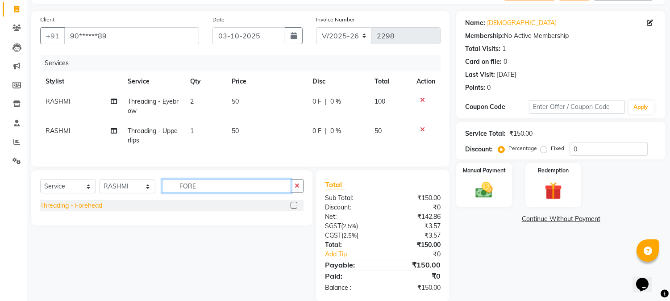
type input "FORE"
click at [91, 210] on div "Threading - Forehead" at bounding box center [71, 205] width 62 height 9
checkbox input "false"
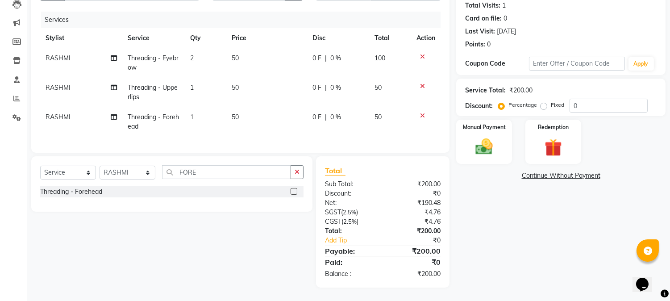
scroll to position [106, 0]
click at [240, 116] on td "50" at bounding box center [266, 121] width 81 height 29
select select "73952"
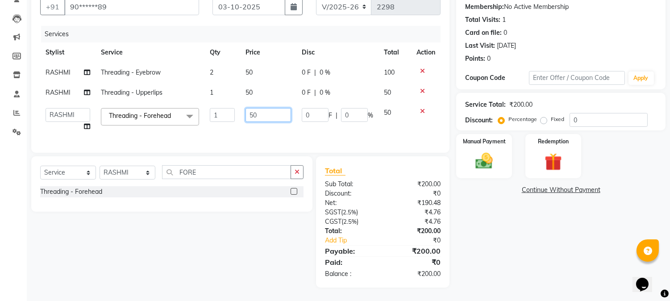
drag, startPoint x: 257, startPoint y: 110, endPoint x: 227, endPoint y: 106, distance: 30.1
click at [227, 106] on tr "Admin Amar Ashwini Darshan [PERSON_NAME] [PERSON_NAME] RASHMI [PERSON_NAME] Sum…" at bounding box center [240, 120] width 400 height 34
type input "100"
click at [484, 220] on div "Name: [PERSON_NAME] Membership: No Active Membership Total Visits: 1 Card on fi…" at bounding box center [564, 134] width 216 height 305
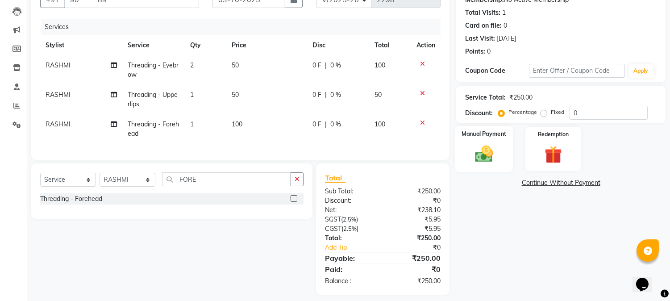
click at [487, 158] on img at bounding box center [483, 154] width 29 height 21
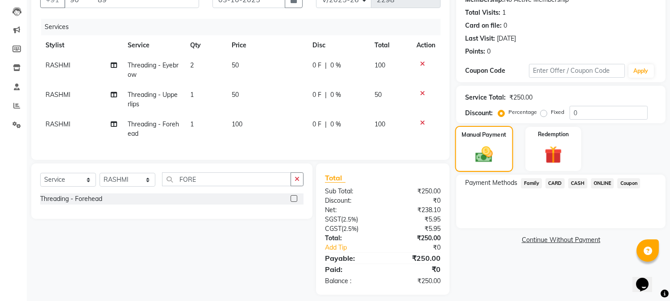
scroll to position [106, 0]
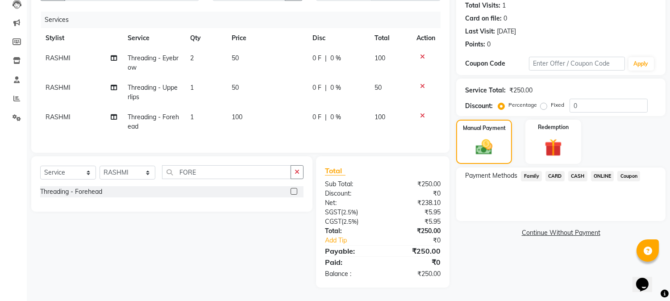
click at [583, 171] on span "CASH" at bounding box center [577, 176] width 19 height 10
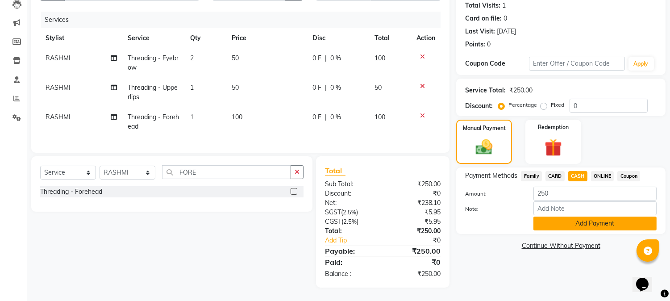
click at [591, 216] on button "Add Payment" at bounding box center [594, 223] width 123 height 14
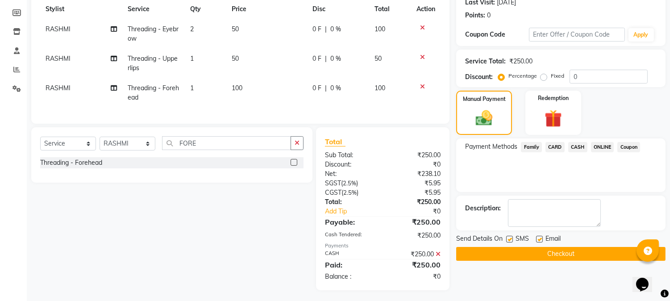
scroll to position [137, 0]
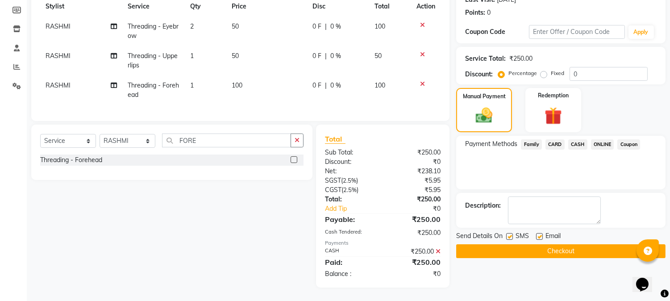
click at [567, 249] on button "Checkout" at bounding box center [560, 251] width 209 height 14
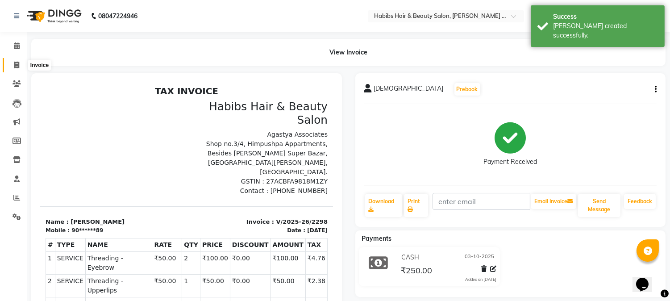
click at [16, 61] on span at bounding box center [17, 65] width 16 height 10
select select "service"
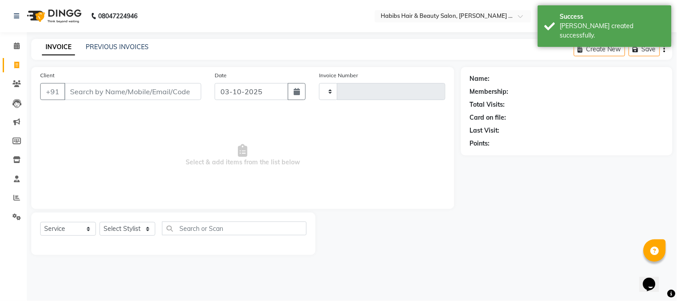
type input "2299"
select select "5039"
